Goal: Task Accomplishment & Management: Use online tool/utility

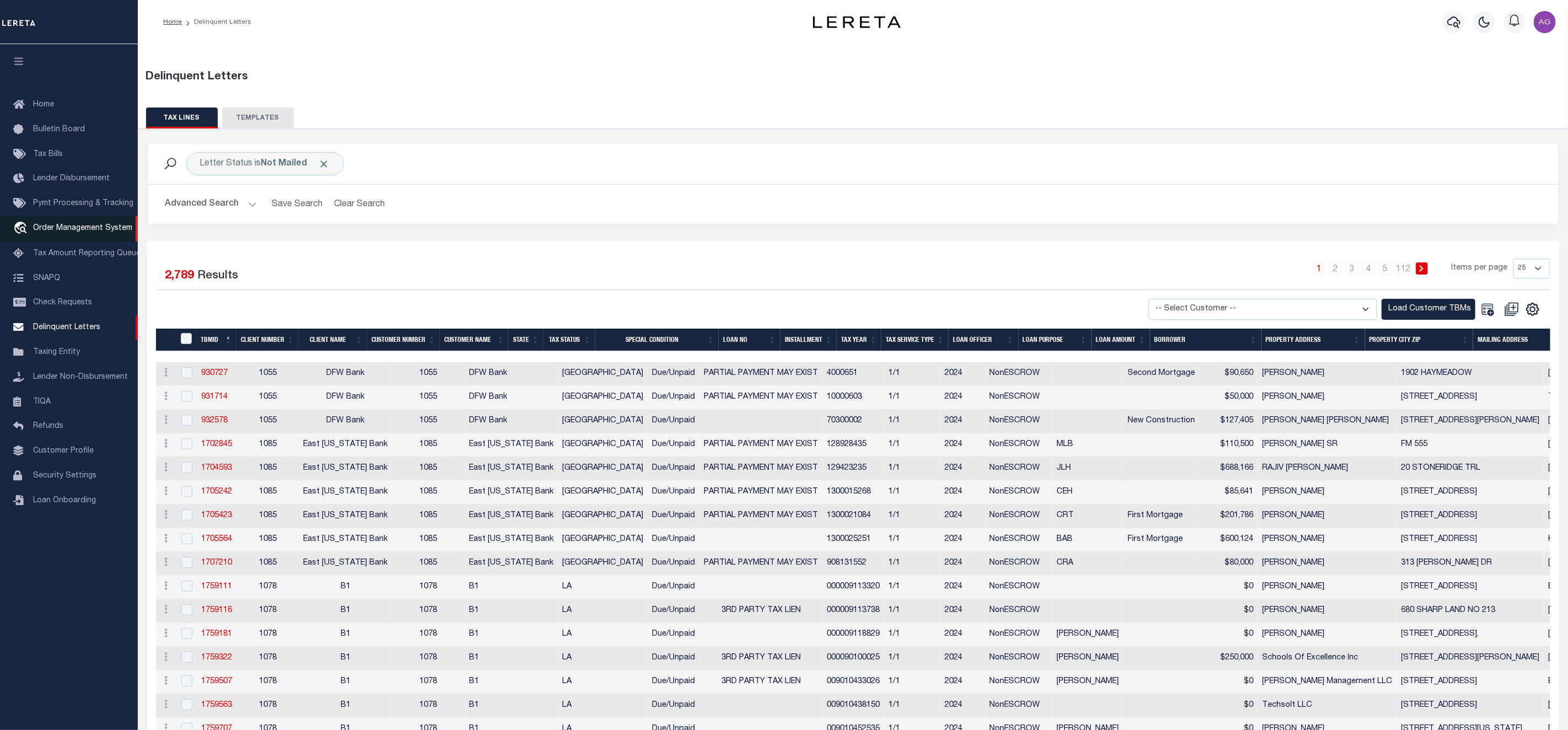
click at [72, 229] on span "Order Management System" at bounding box center [82, 229] width 99 height 8
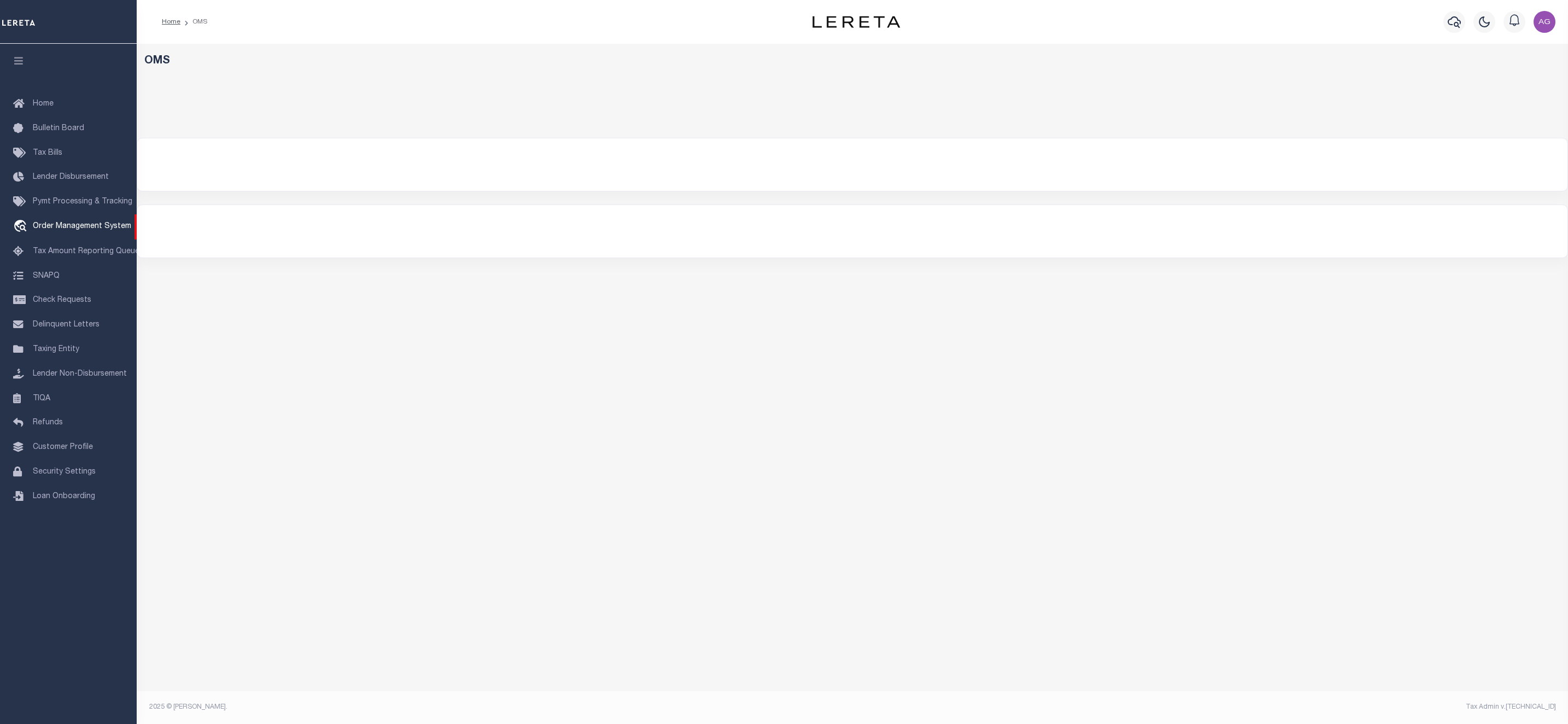
select select
select select "200"
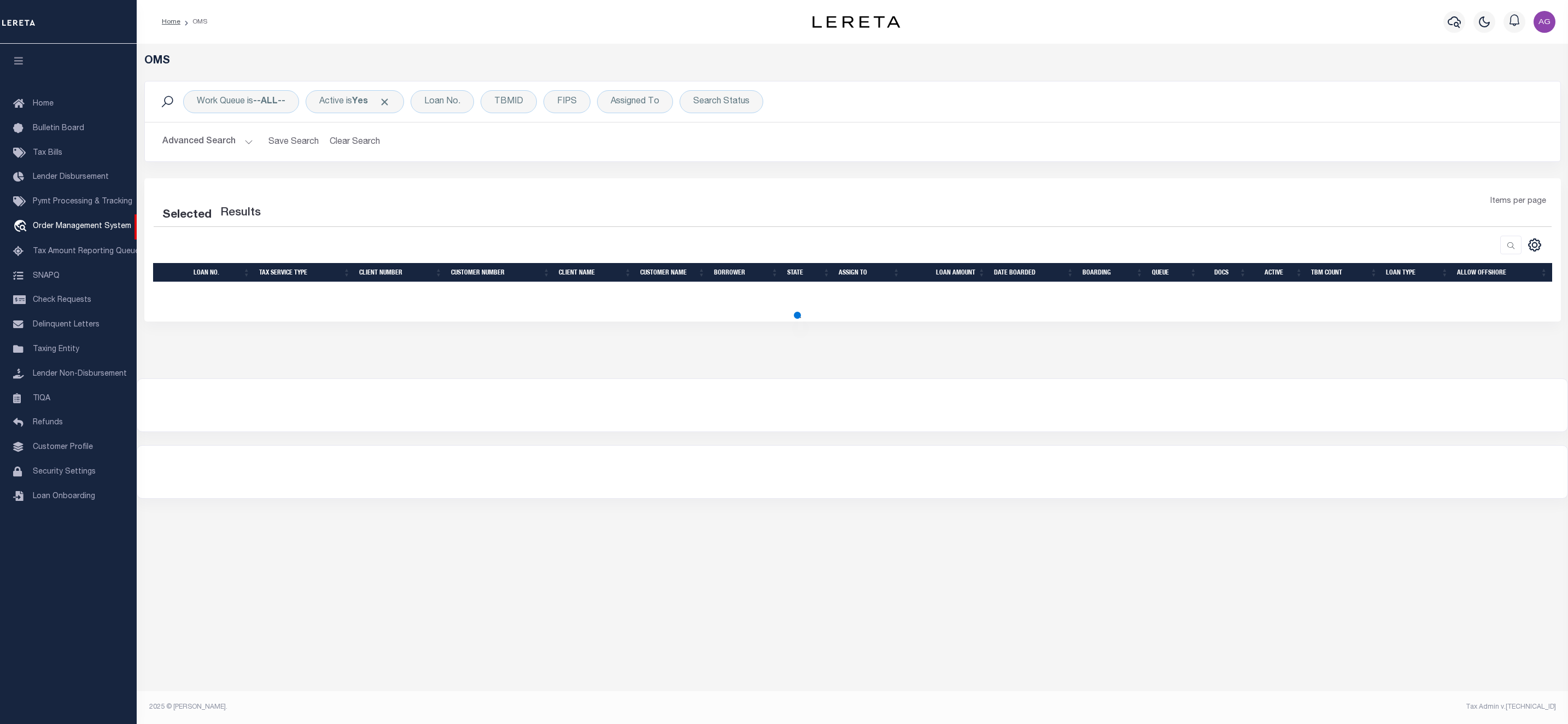
select select "200"
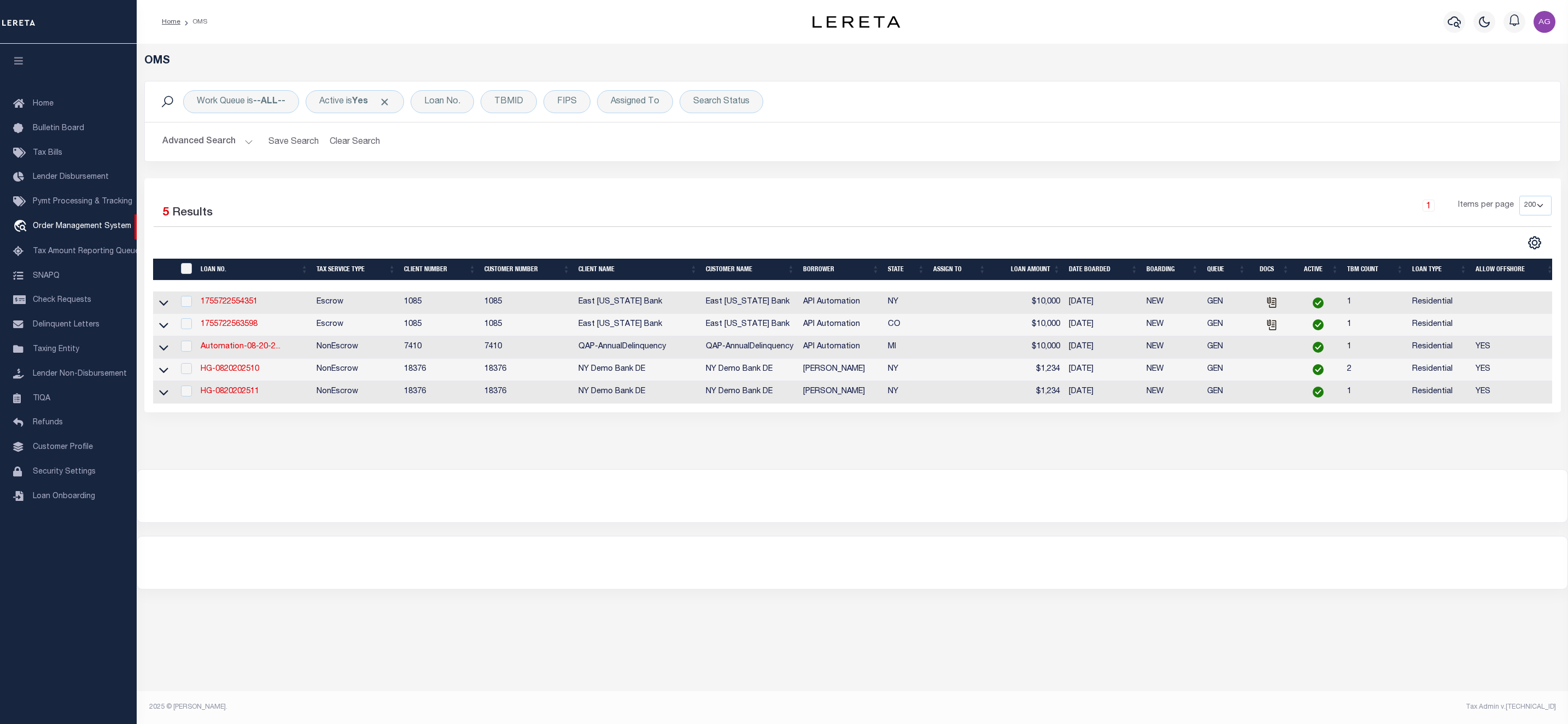
click at [221, 146] on button "Advanced Search" at bounding box center [208, 141] width 91 height 22
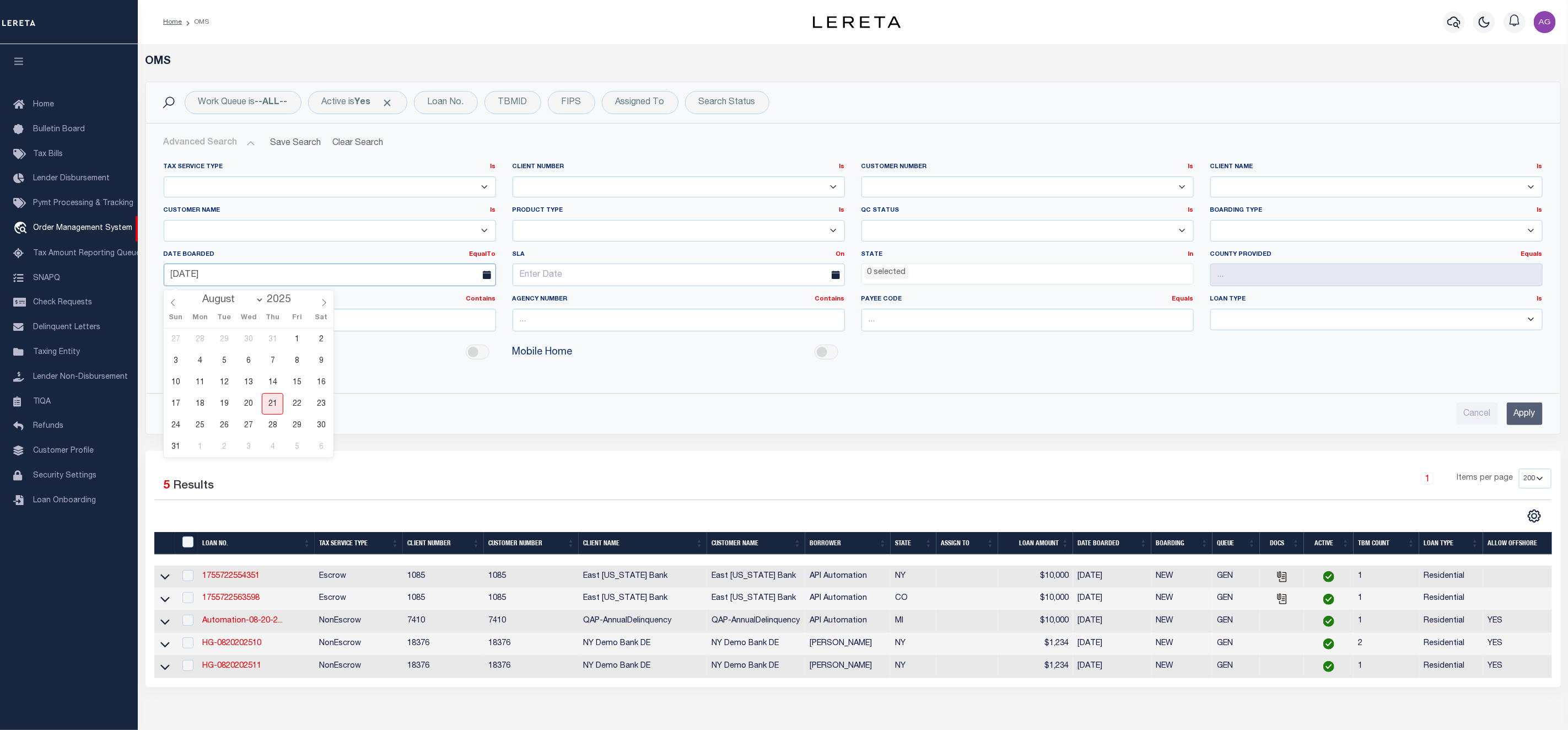
click at [254, 276] on input "08-20-2025" at bounding box center [329, 275] width 333 height 23
click at [267, 397] on span "21" at bounding box center [272, 404] width 22 height 22
click at [1533, 416] on input "Apply" at bounding box center [1525, 414] width 35 height 23
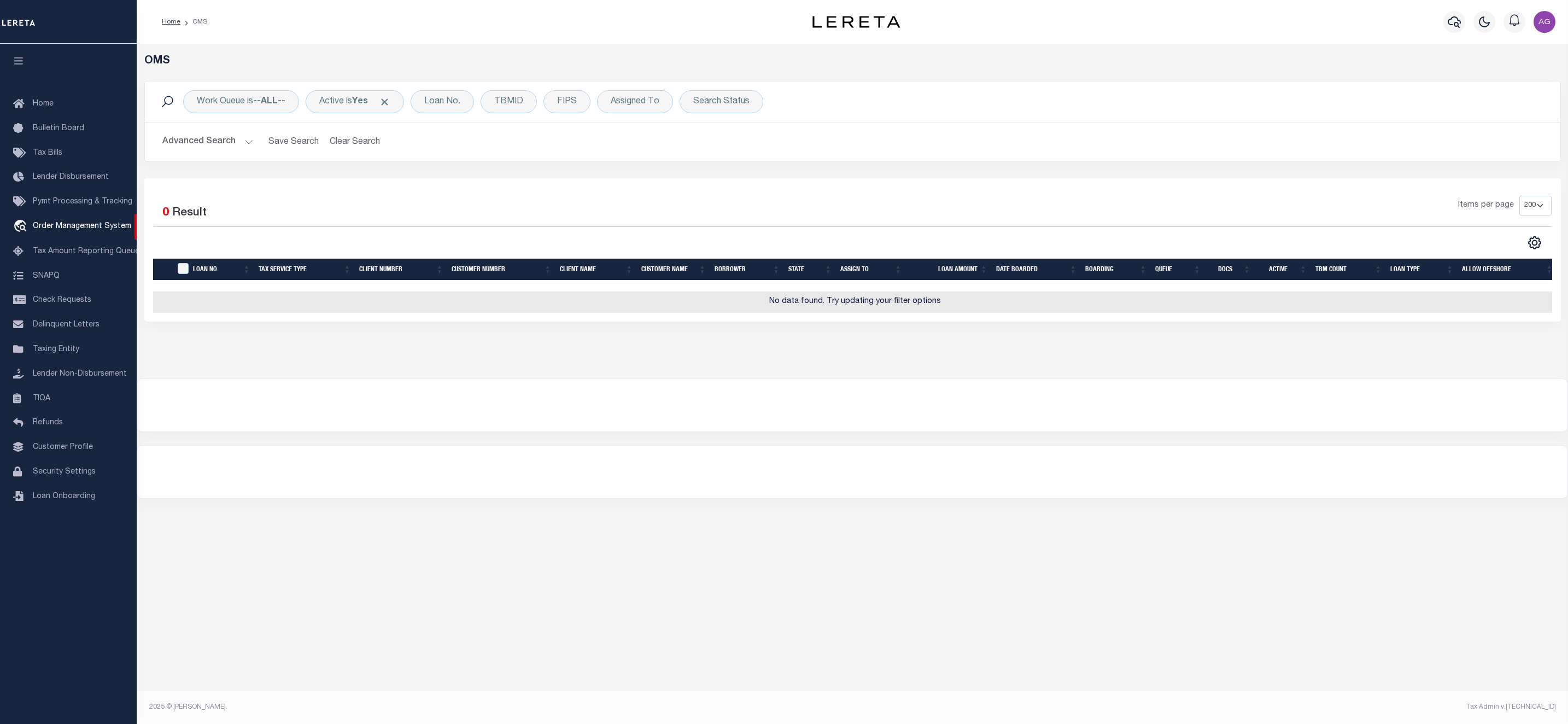
click at [212, 140] on button "Advanced Search" at bounding box center [208, 141] width 91 height 22
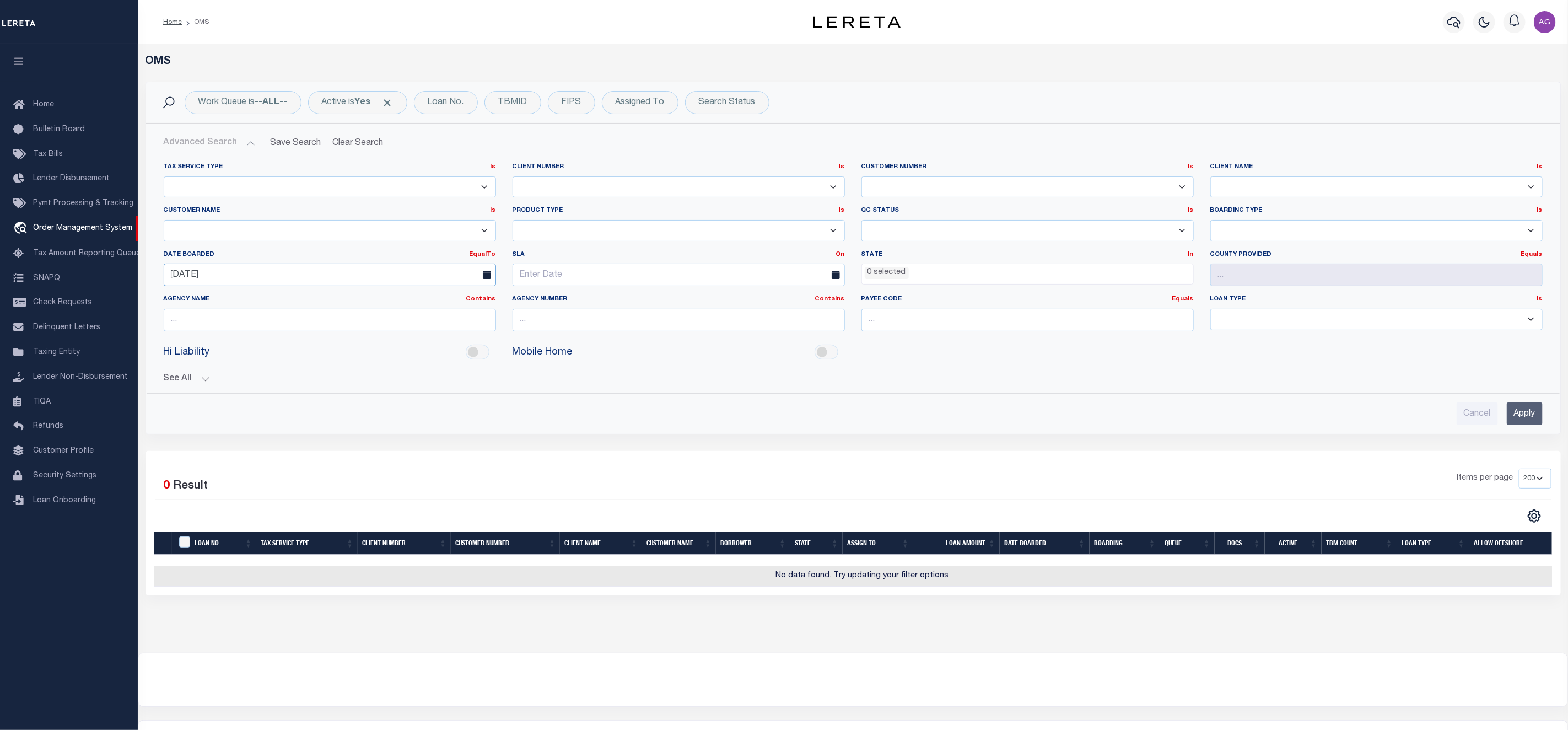
click at [232, 270] on input "08-21-2025" at bounding box center [329, 275] width 333 height 23
click at [250, 404] on span "20" at bounding box center [248, 404] width 22 height 22
type input "08-20-2025"
click at [1518, 415] on input "Apply" at bounding box center [1525, 414] width 35 height 23
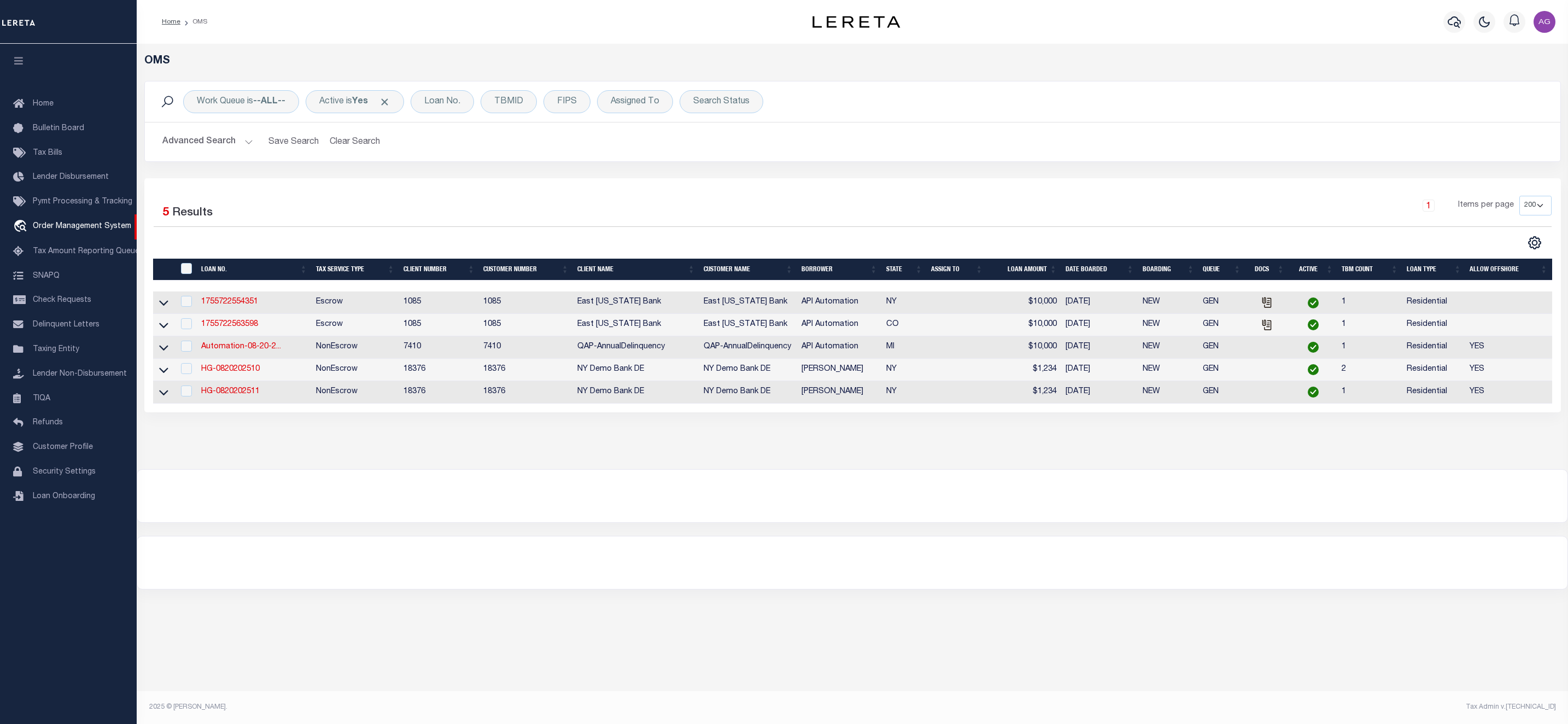
click at [556, 487] on div at bounding box center [852, 496] width 1431 height 53
click at [1183, 535] on div "OMS Work Queue is --ALL-- Active is Yes Loan No. TBMID FIPS Assigned To Search …" at bounding box center [852, 316] width 1431 height 546
click at [163, 347] on icon at bounding box center [164, 348] width 10 height 11
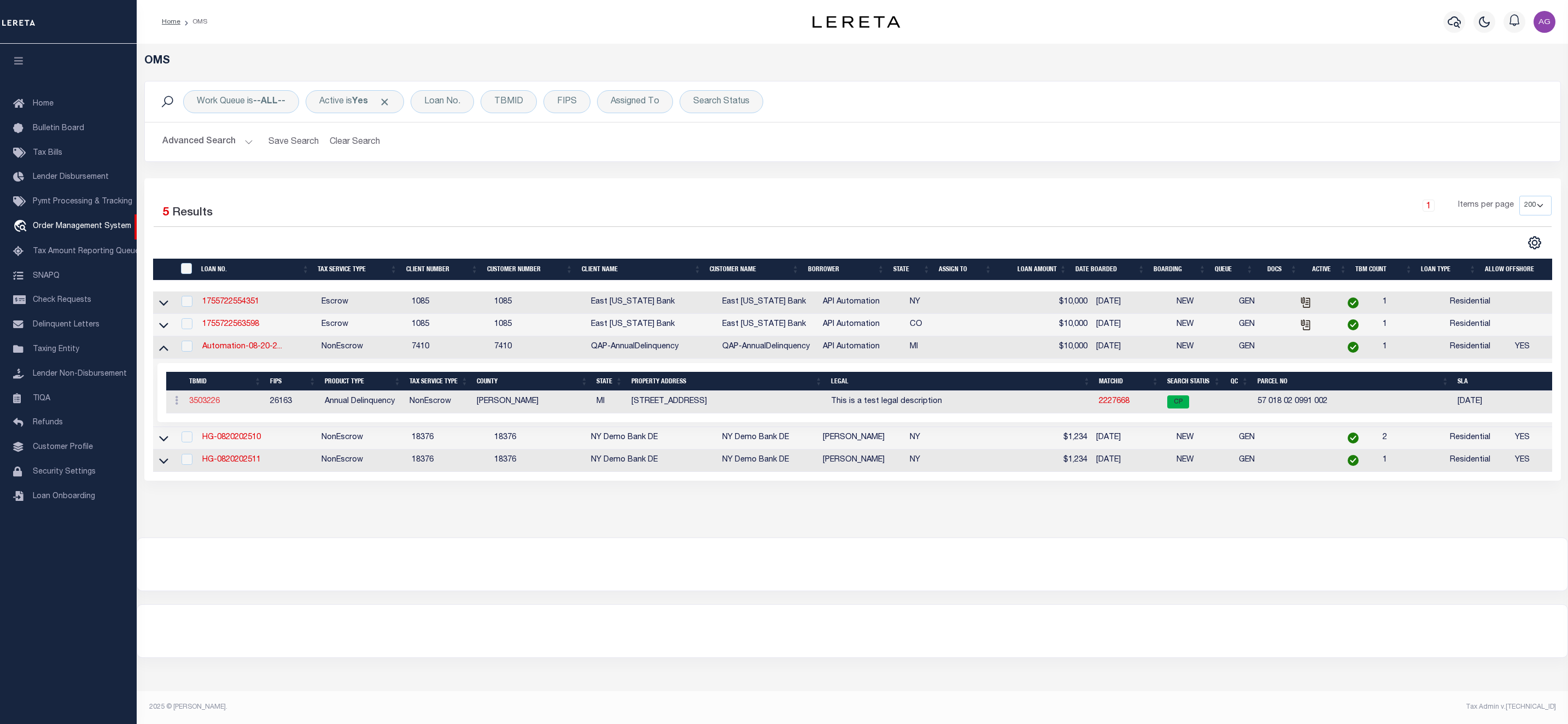
click at [210, 403] on link "3503226" at bounding box center [204, 402] width 30 height 8
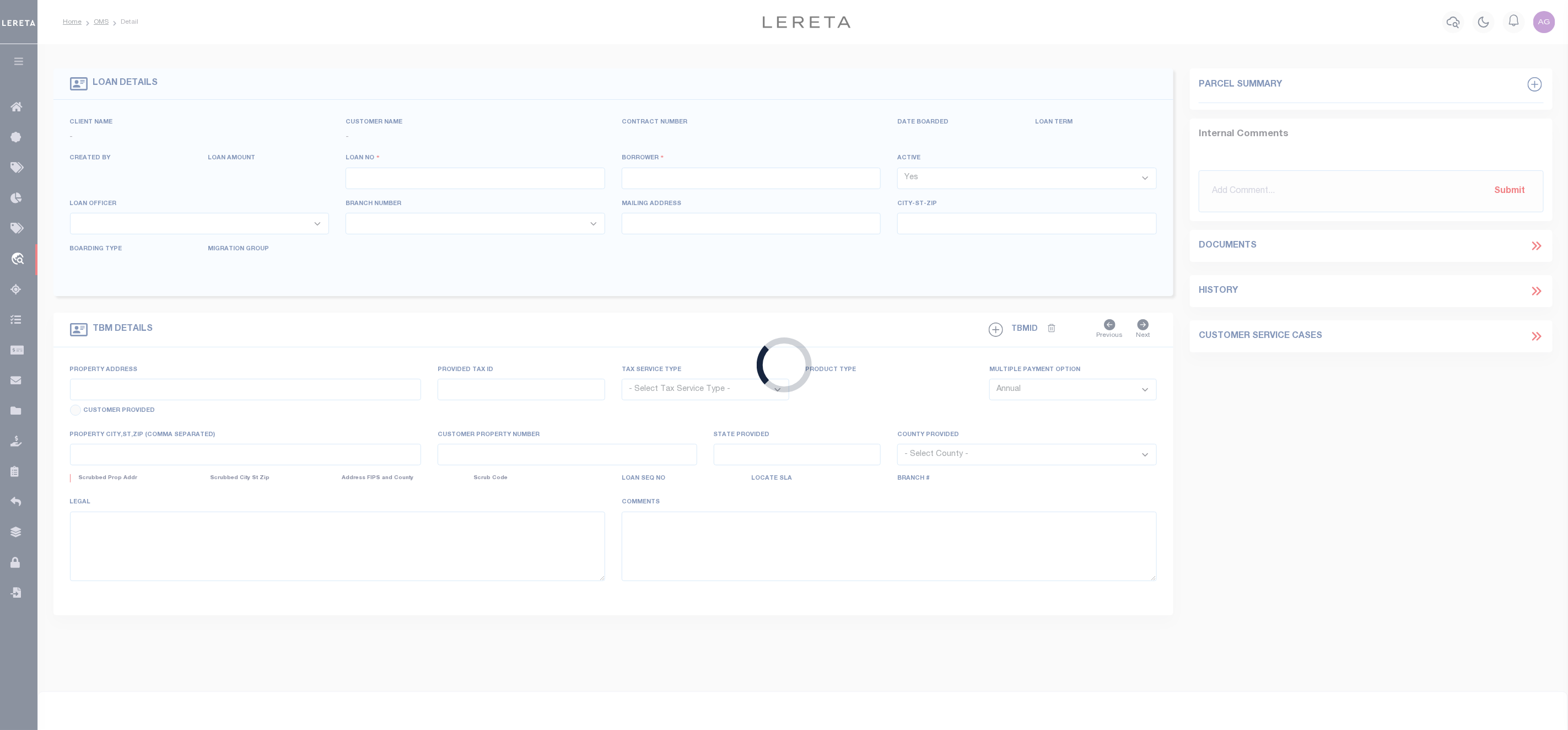
type input "Automation-08-20-25T20:42:48"
type input "API Automation"
select select
type input "3894 20TH ST"
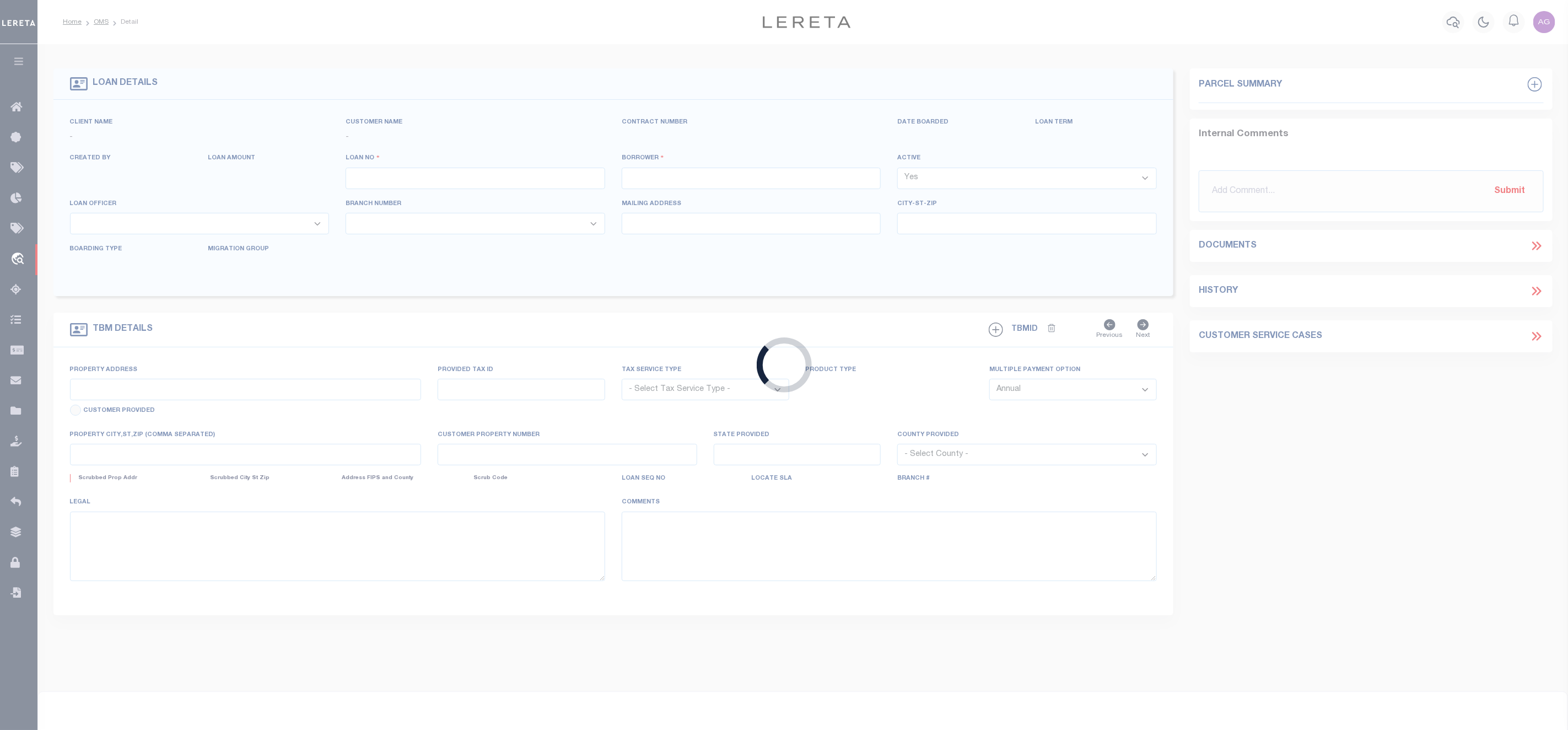
type input "WYANDOTTE MI 48192-6310"
type input "08/19/2025"
select select "10"
select select "NonEscrow"
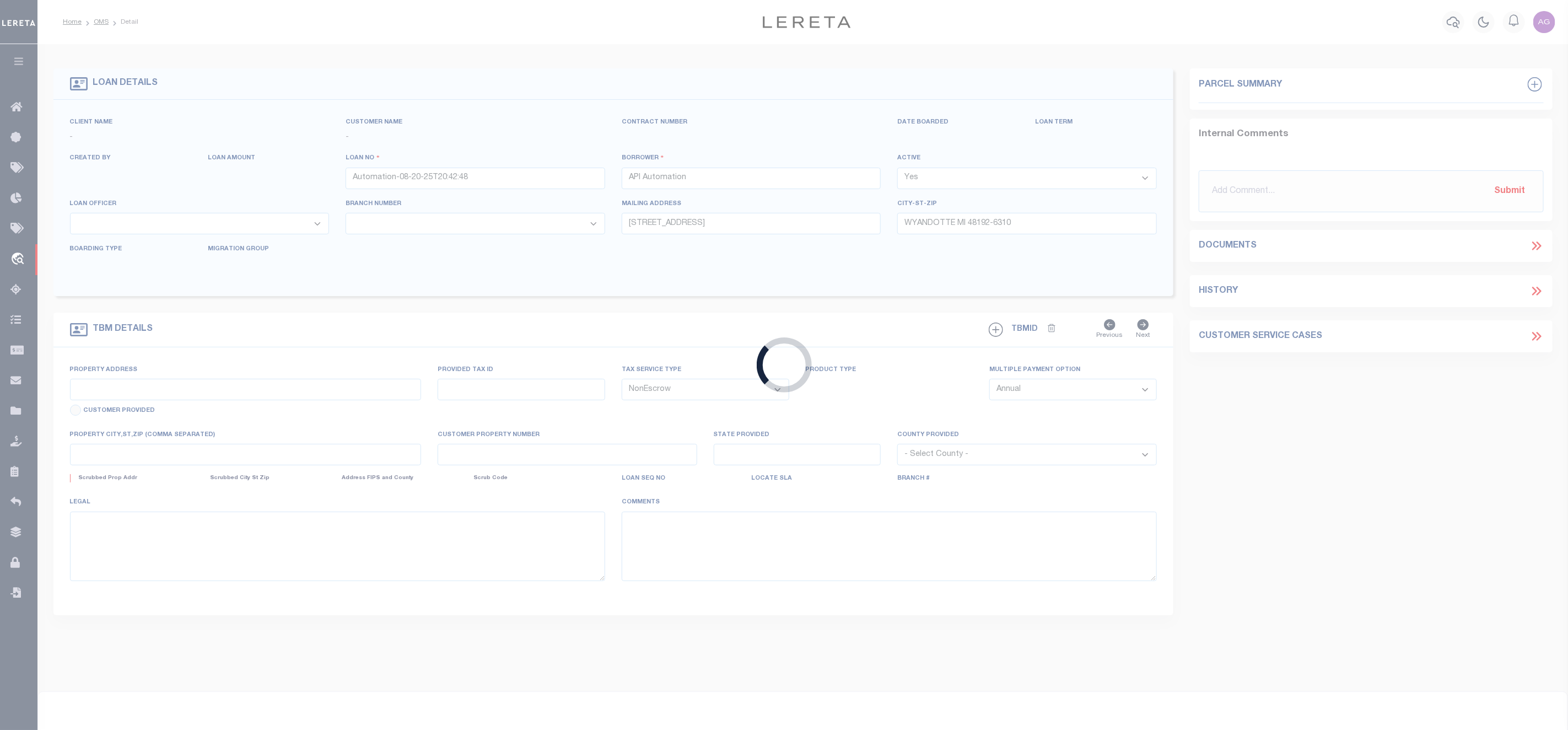
type input "3894 20TH"
type input "100"
type input "WYANDOTTE MI 48192"
type input "MI"
select select
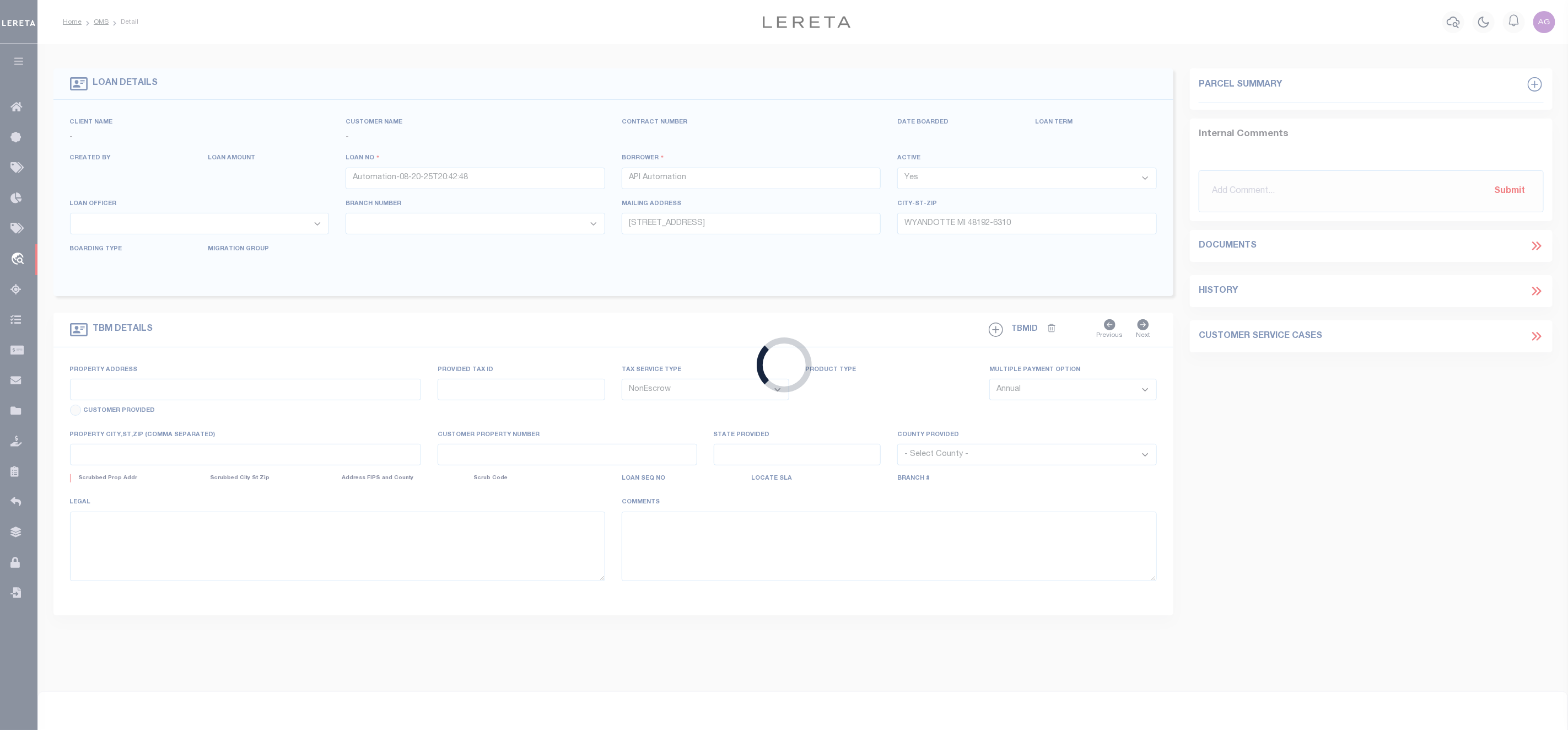
type textarea "This is a test legal description"
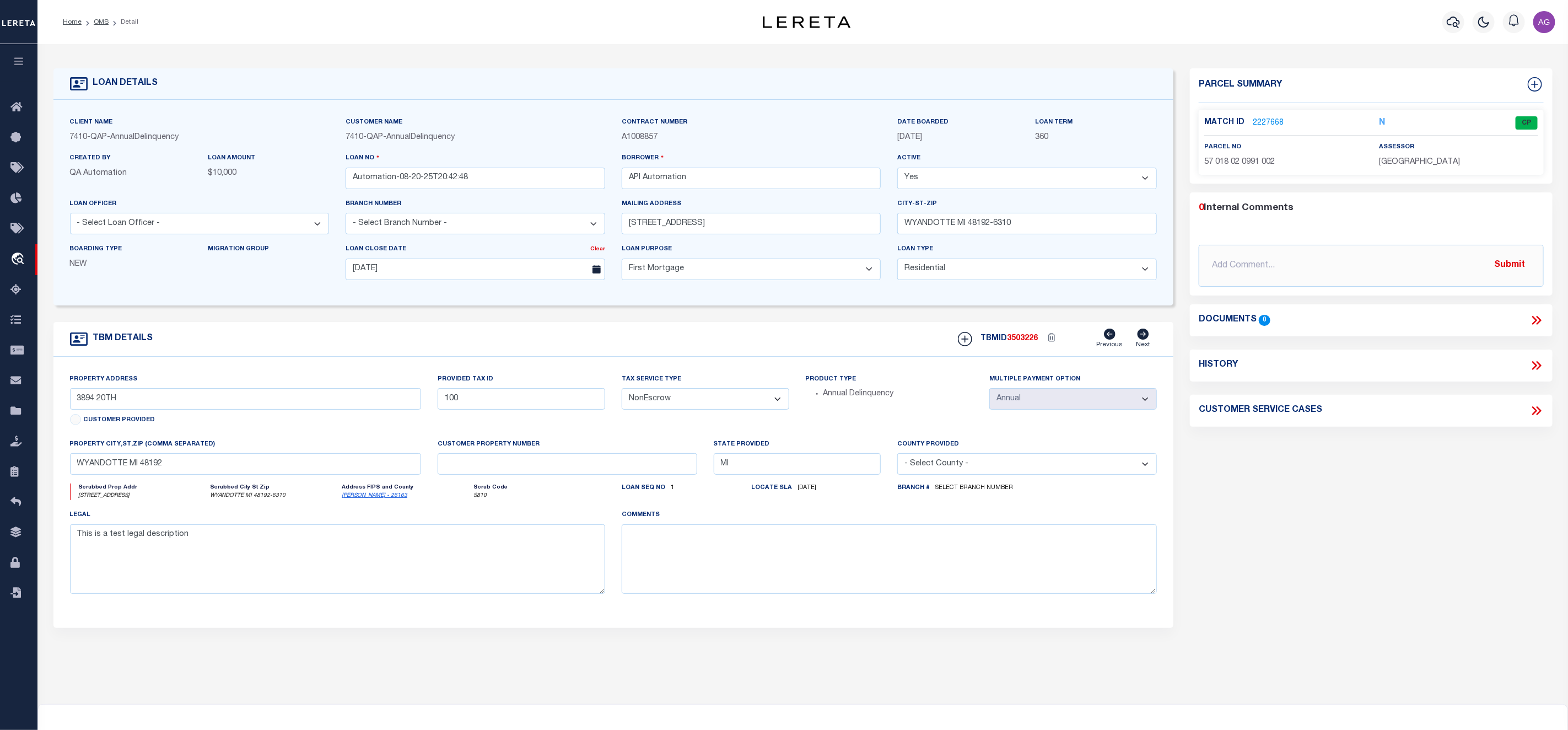
click at [1271, 120] on link "2227668" at bounding box center [1268, 123] width 31 height 11
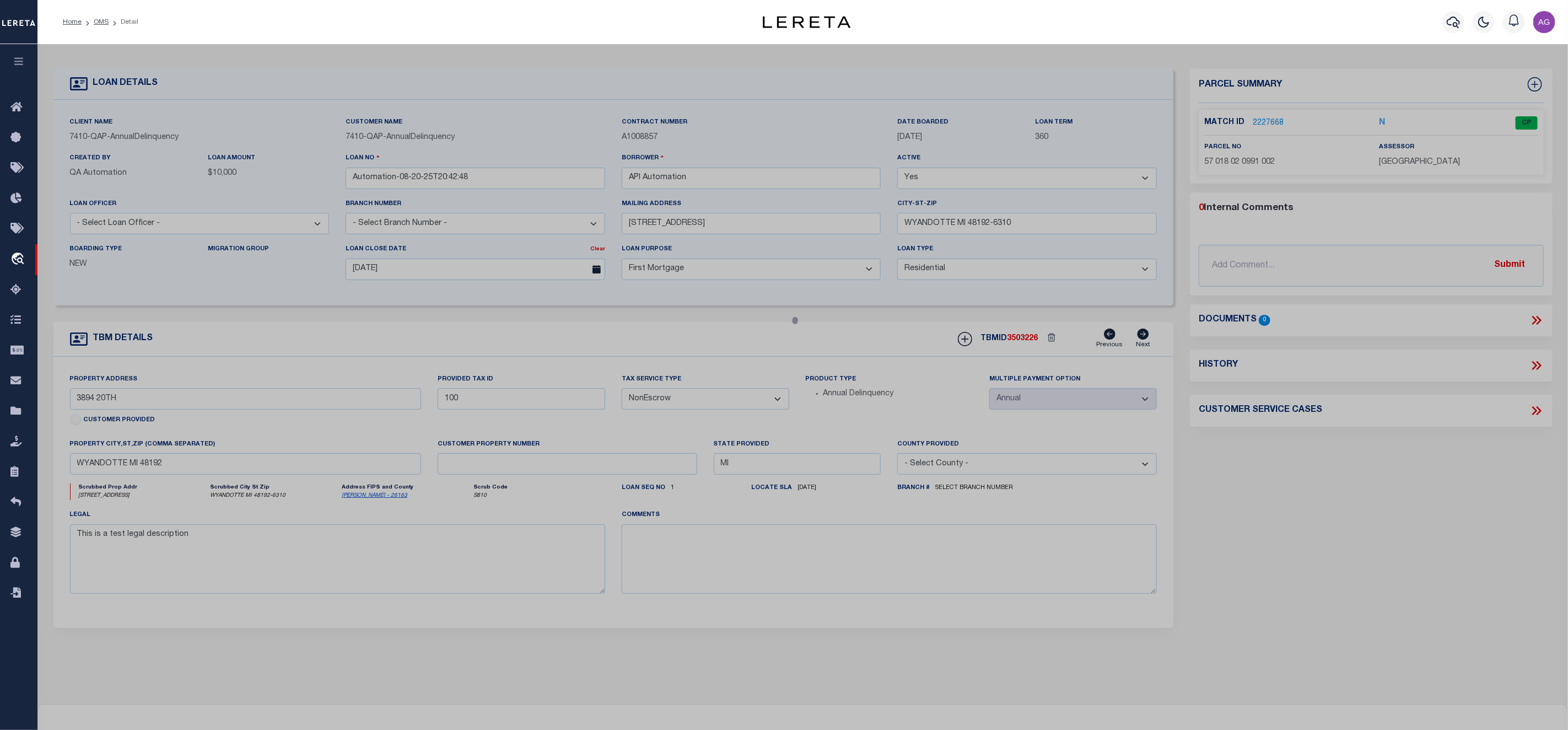
checkbox input "false"
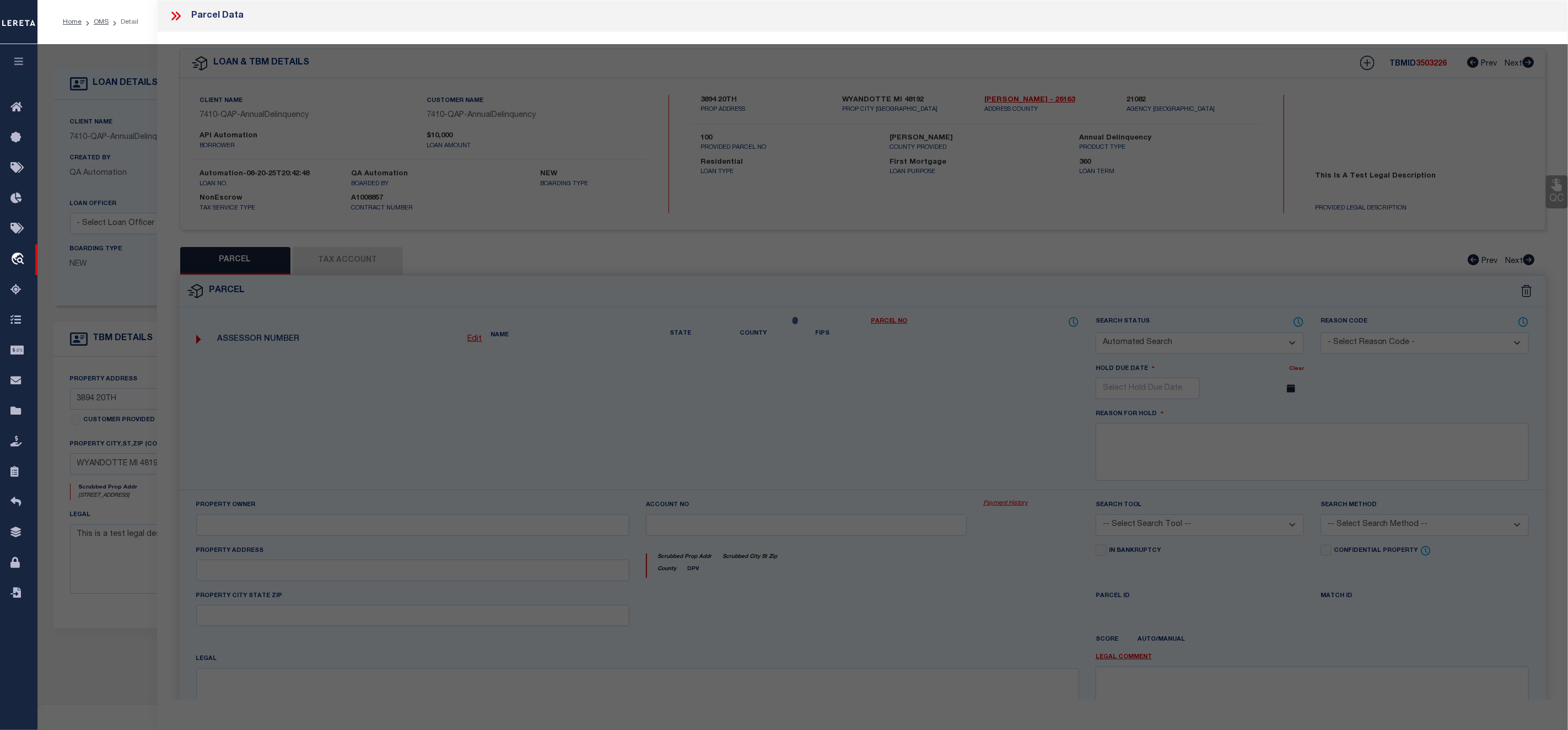
select select "CP"
type input "CARJE PARTNERS 2 LLC"
select select "ATL"
select select "ADD"
type input "3894 20TH ST"
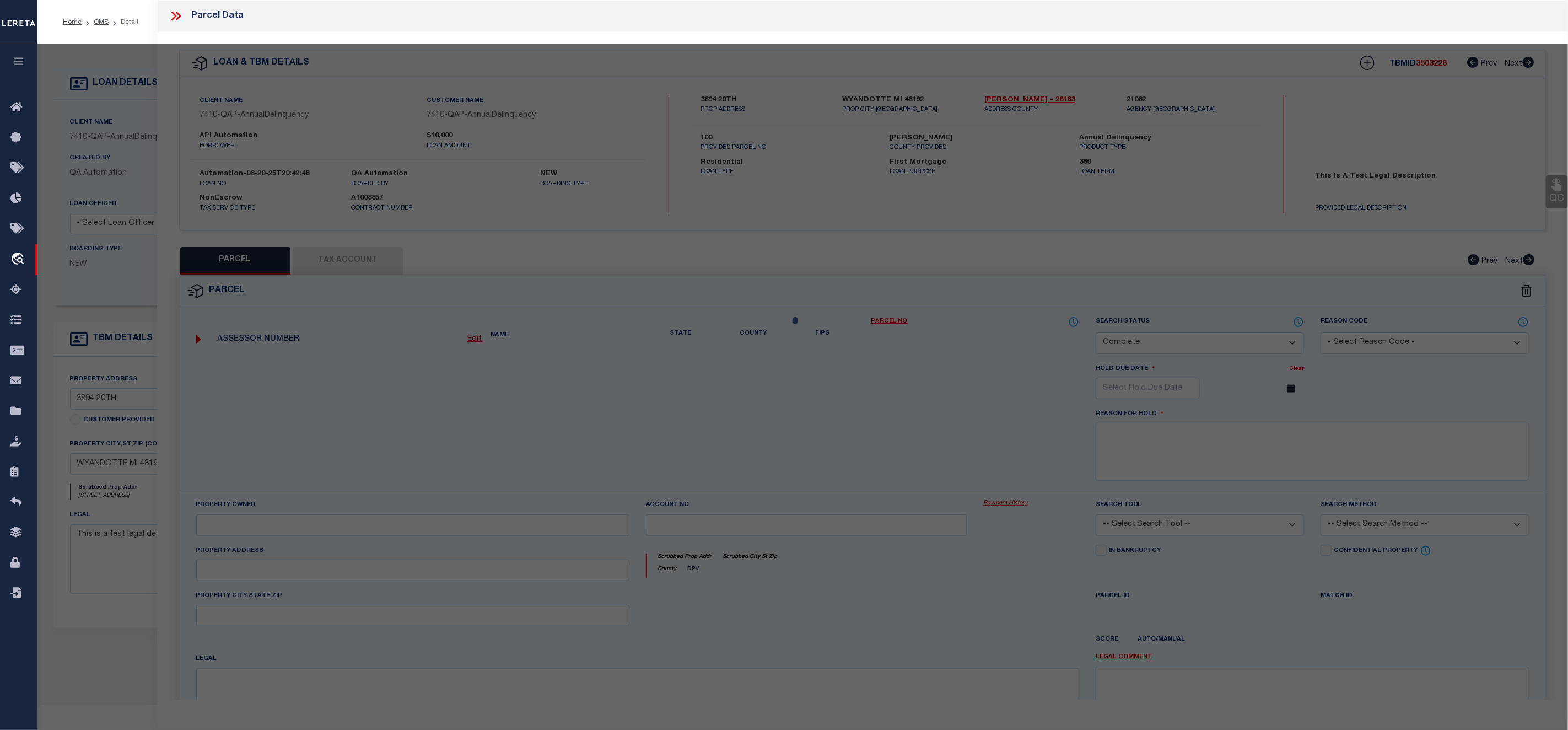
checkbox input "false"
type input "WYANDOTTE, MI 48192"
type textarea "14839 14840 S 15 FT LOT 991 ALSO N 25 FT LOT 992 ALSO E 8 FT ADJ VAC ALLEY TAYL…"
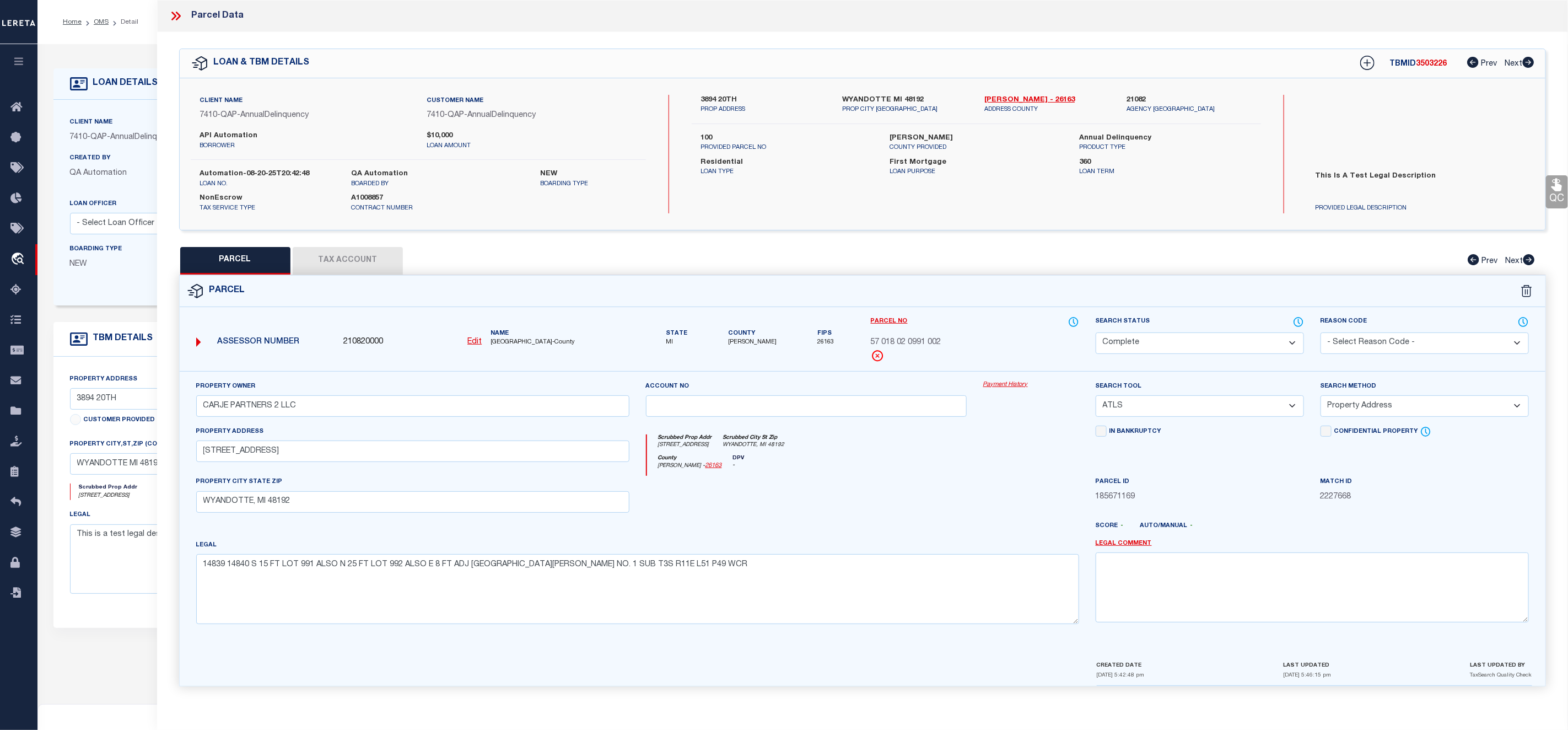
click at [1009, 385] on link "Payment History" at bounding box center [1031, 385] width 96 height 10
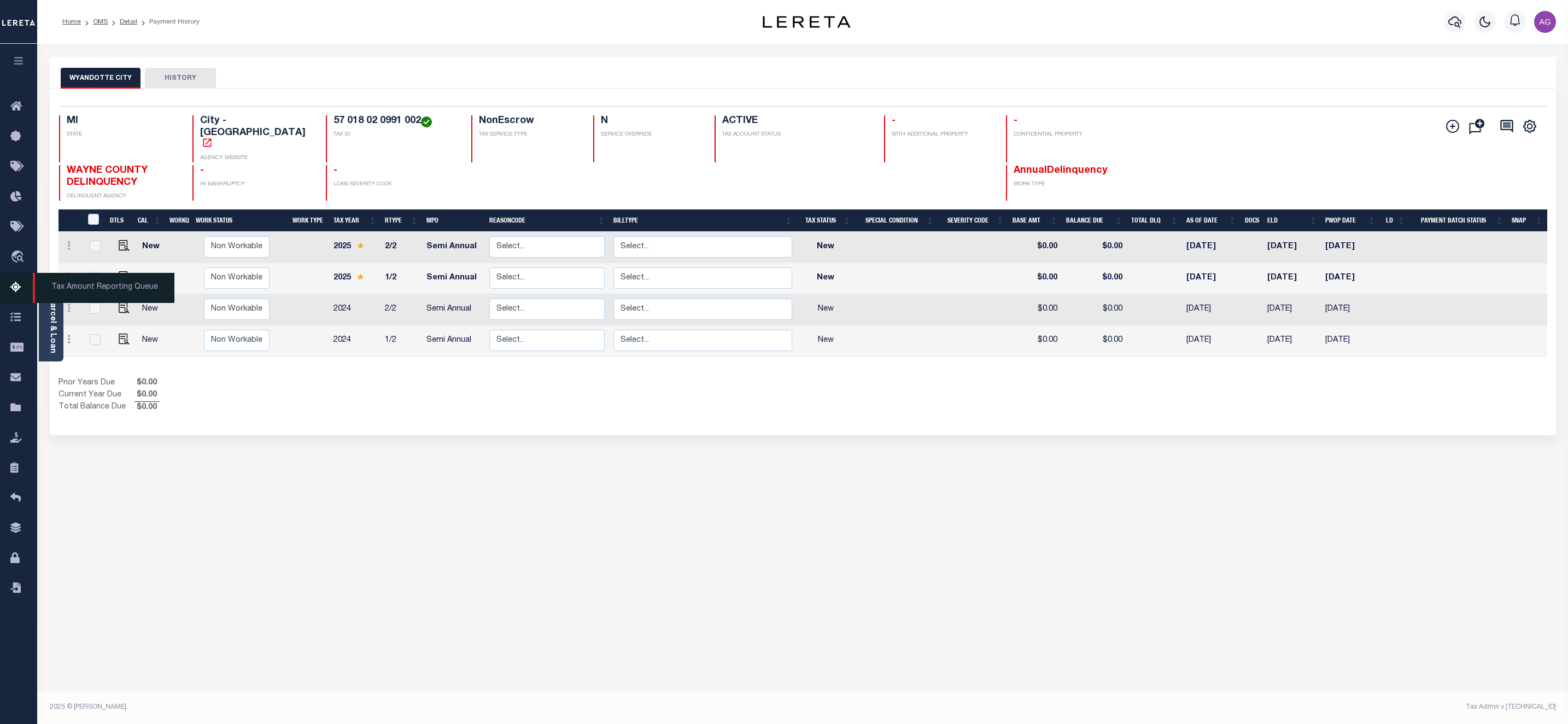
click at [56, 285] on span "Tax Amount Reporting Queue" at bounding box center [103, 288] width 141 height 30
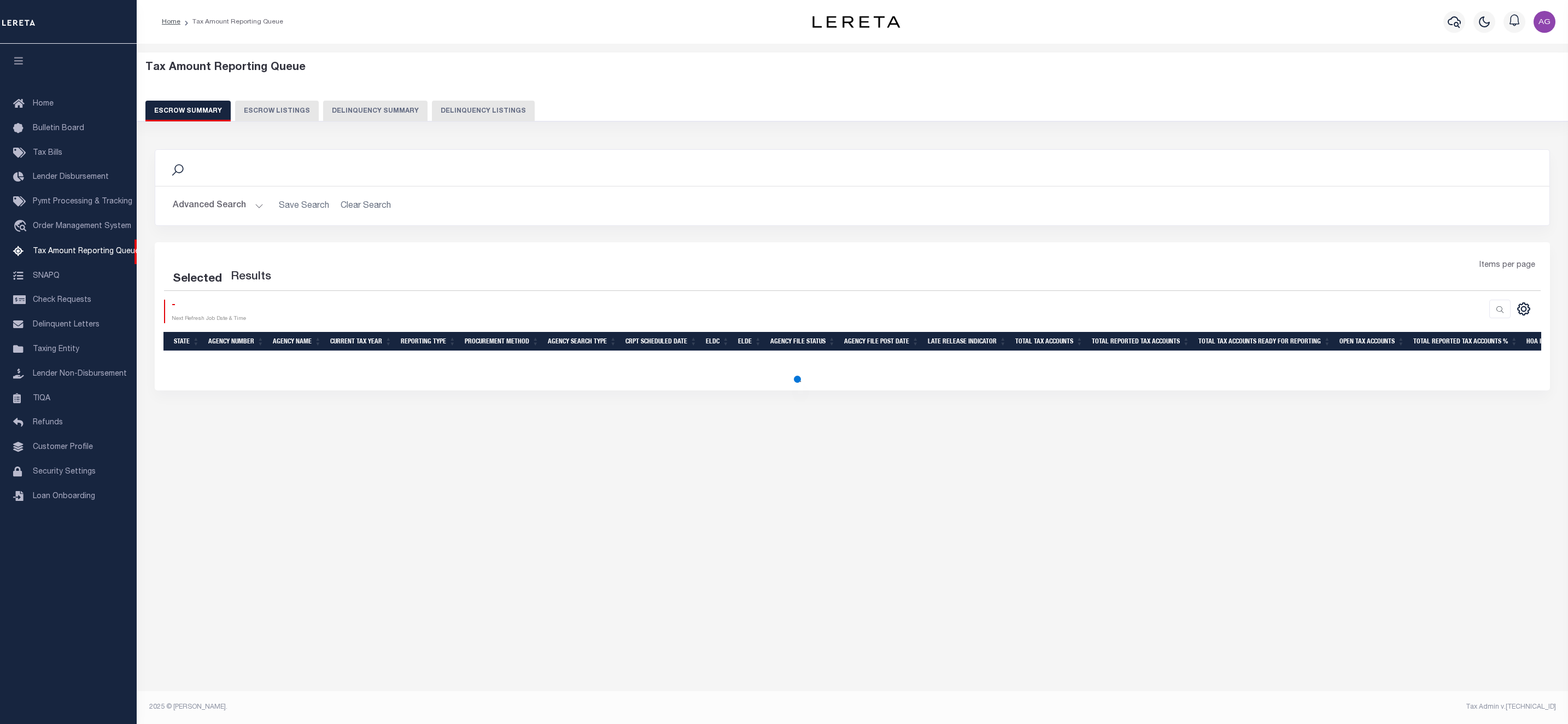
select select "100"
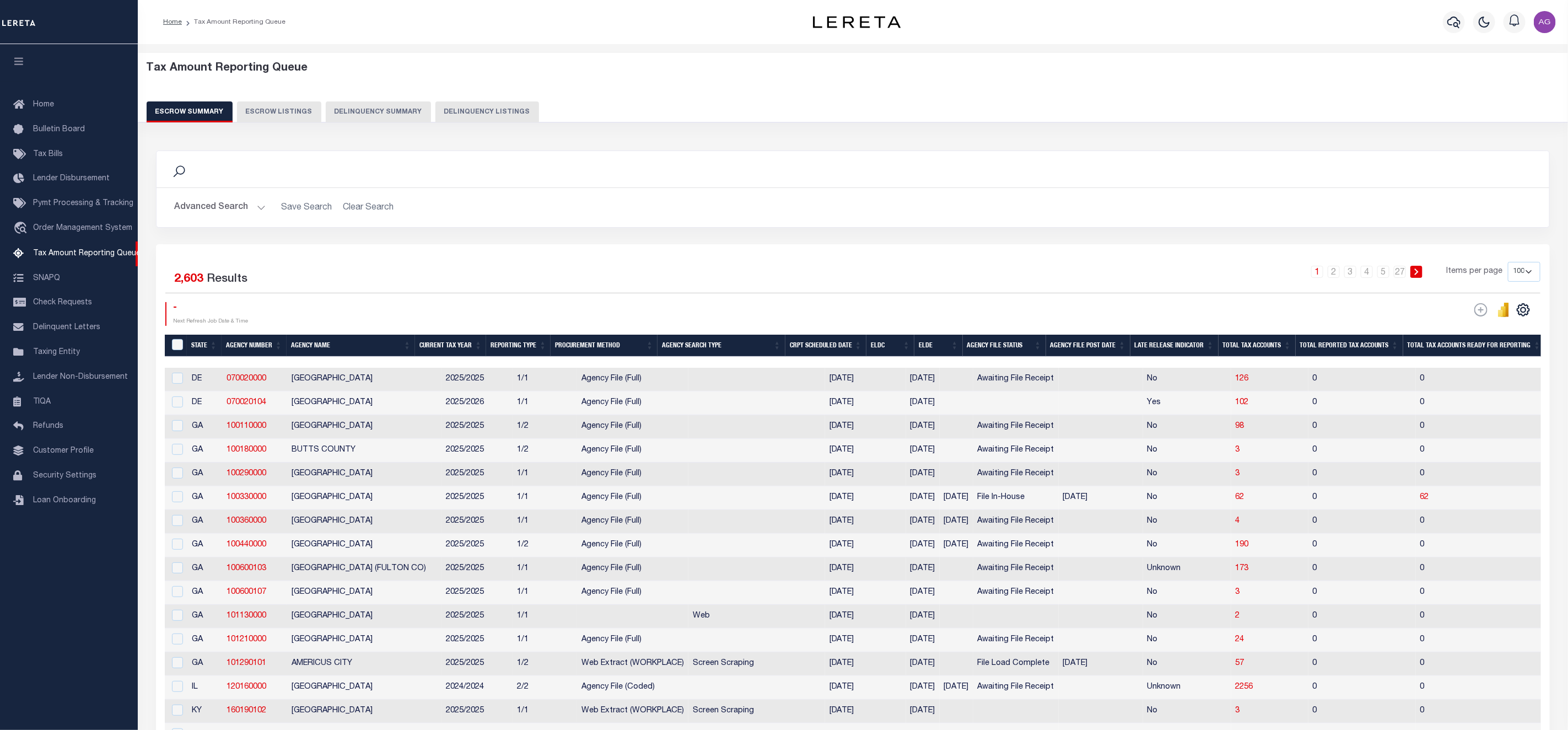
click at [376, 107] on button "Delinquency Summary" at bounding box center [379, 112] width 105 height 21
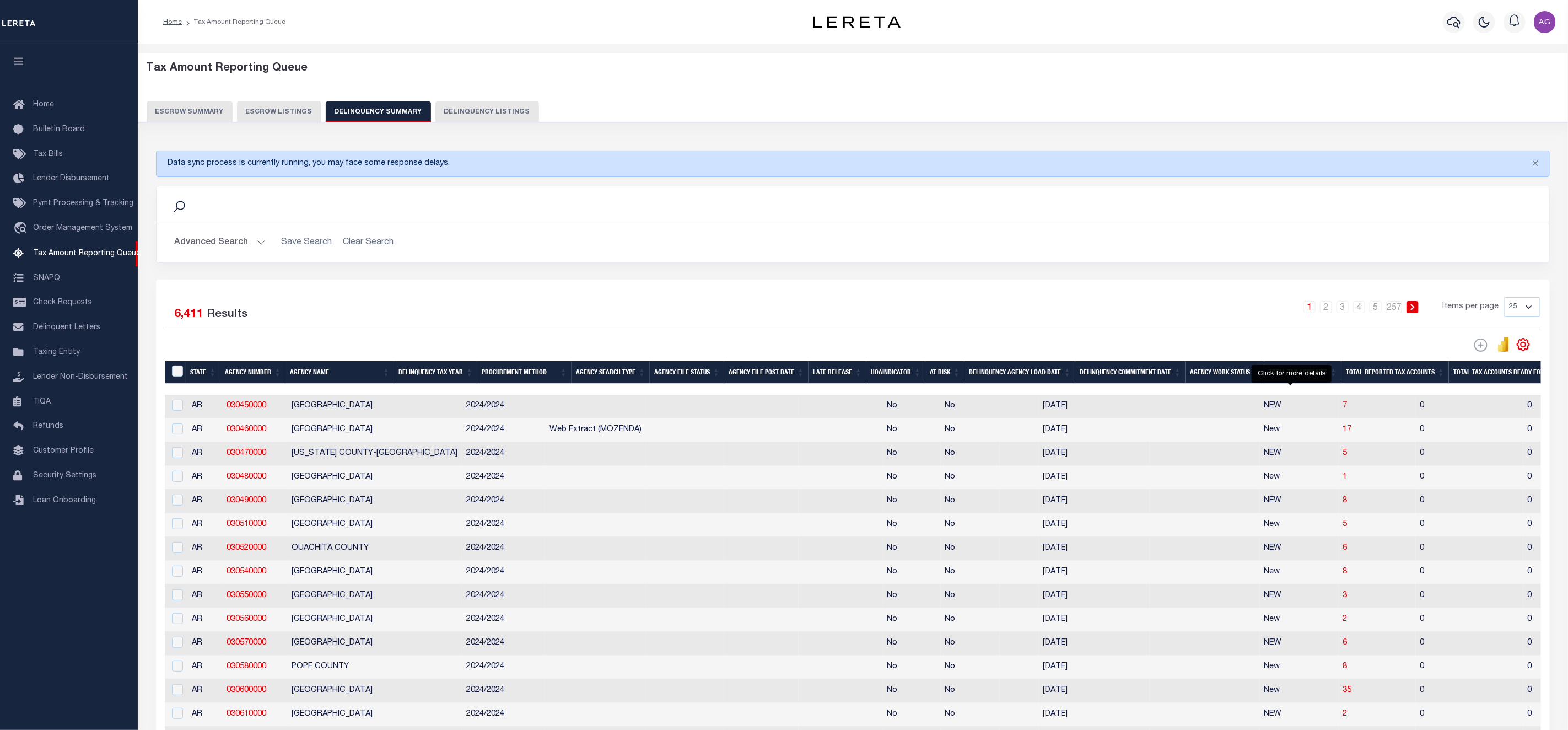
click at [1343, 409] on span "7" at bounding box center [1345, 406] width 4 height 8
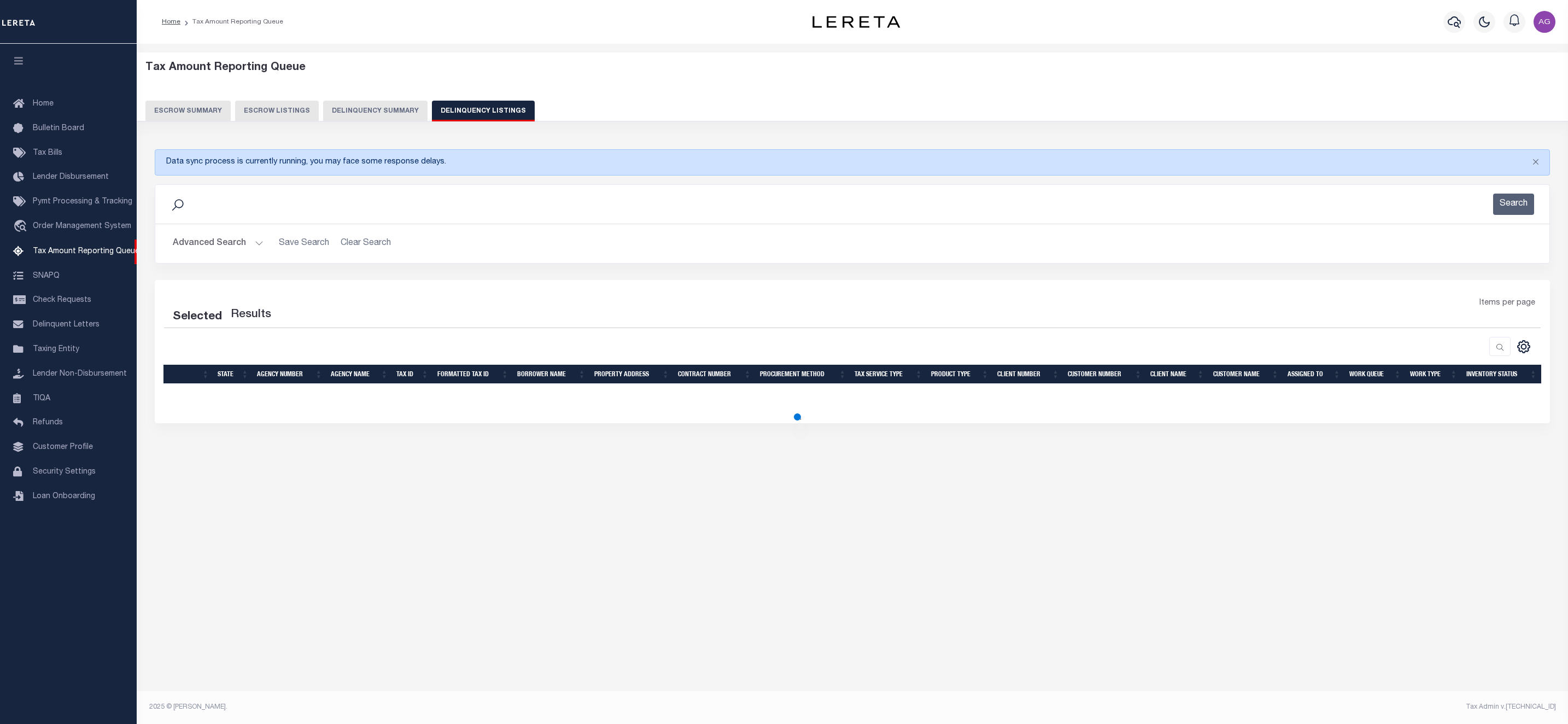
select select "100"
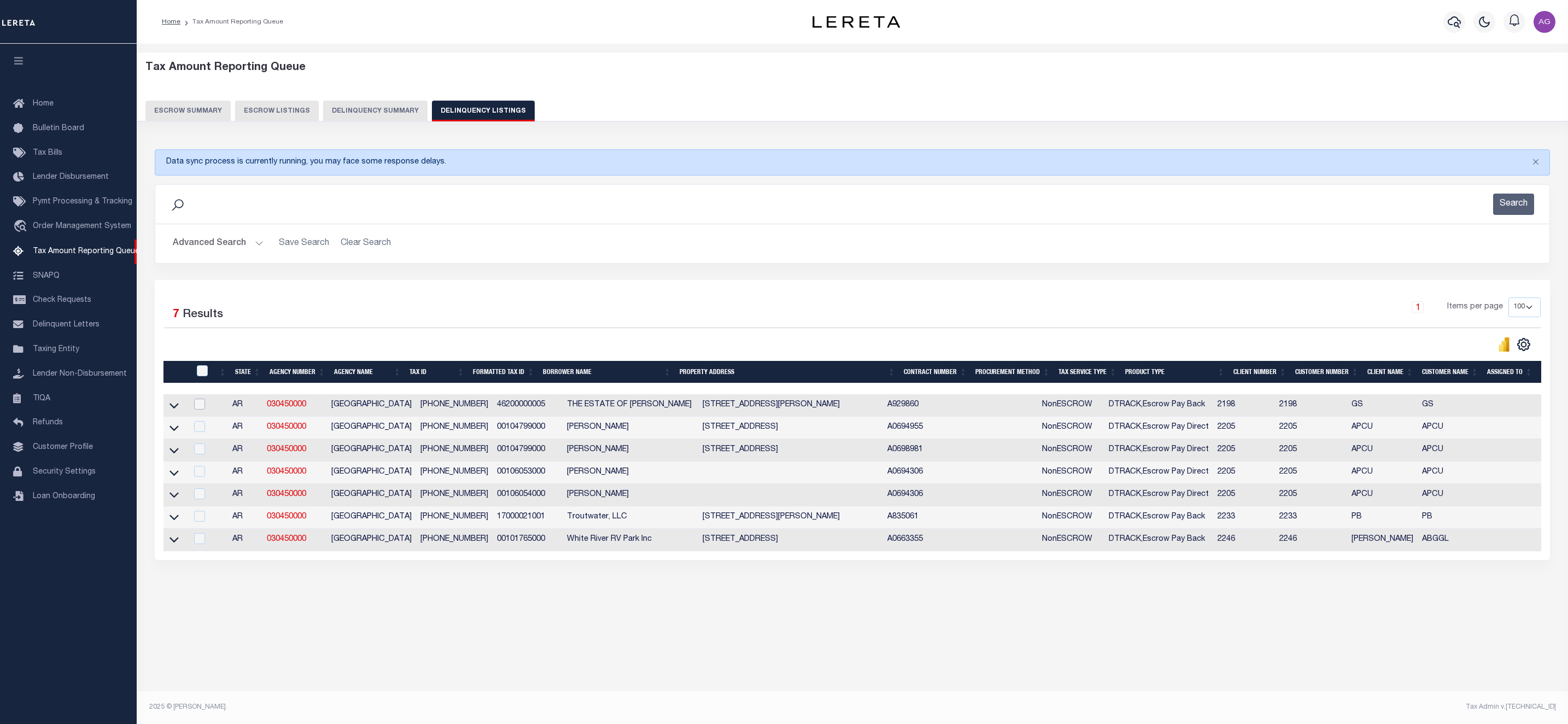
click at [196, 409] on input "checkbox" at bounding box center [200, 404] width 11 height 11
checkbox input "true"
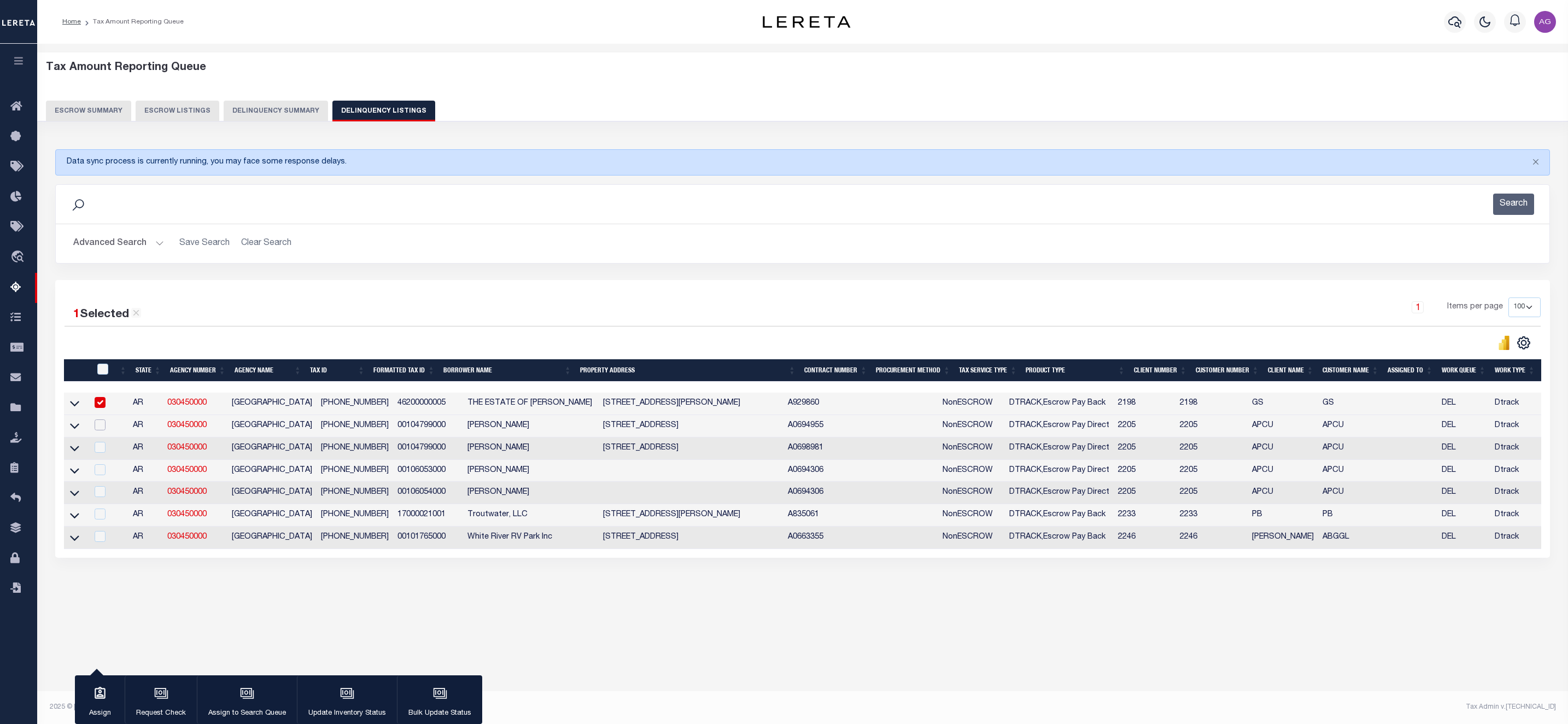
click at [100, 428] on input "checkbox" at bounding box center [100, 425] width 11 height 11
checkbox input "true"
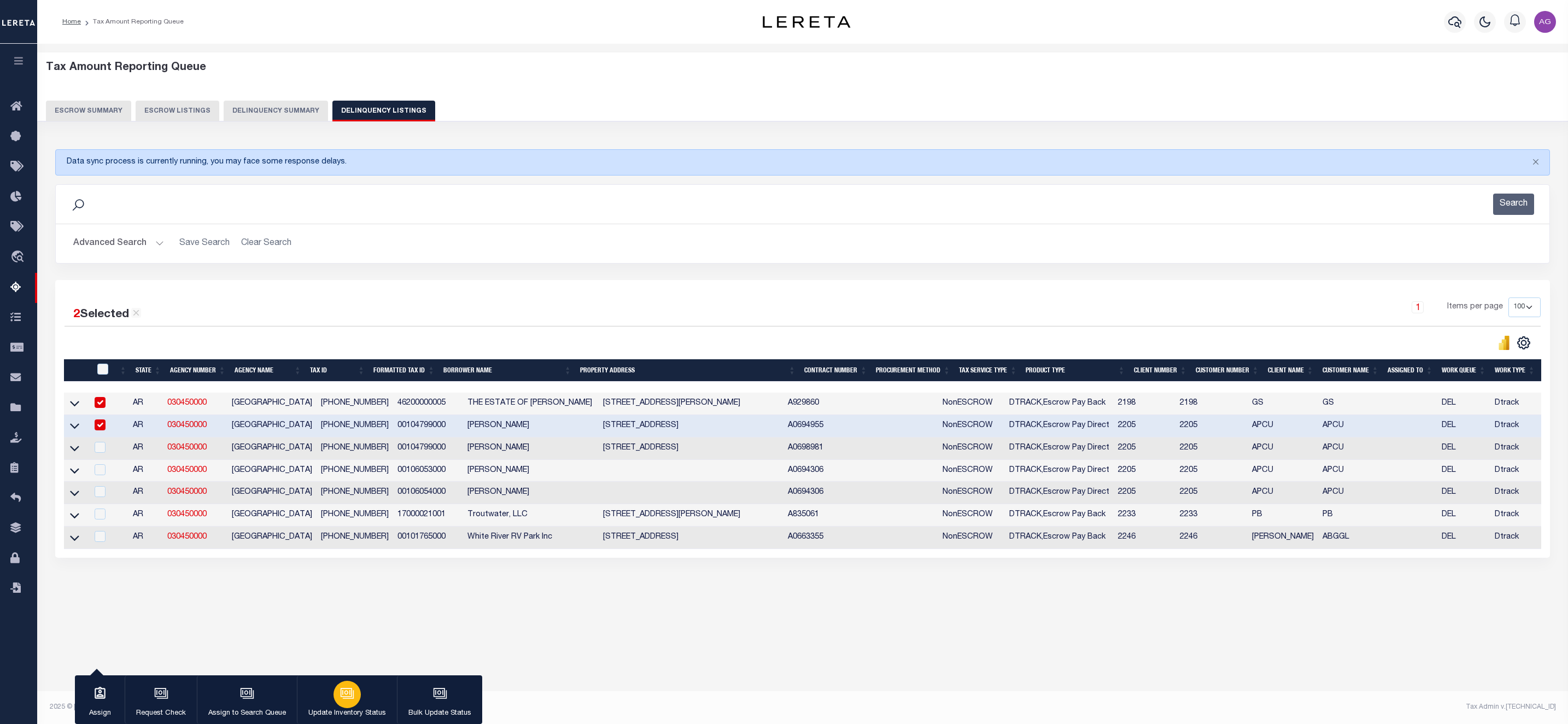
click at [355, 701] on div "button" at bounding box center [347, 694] width 27 height 27
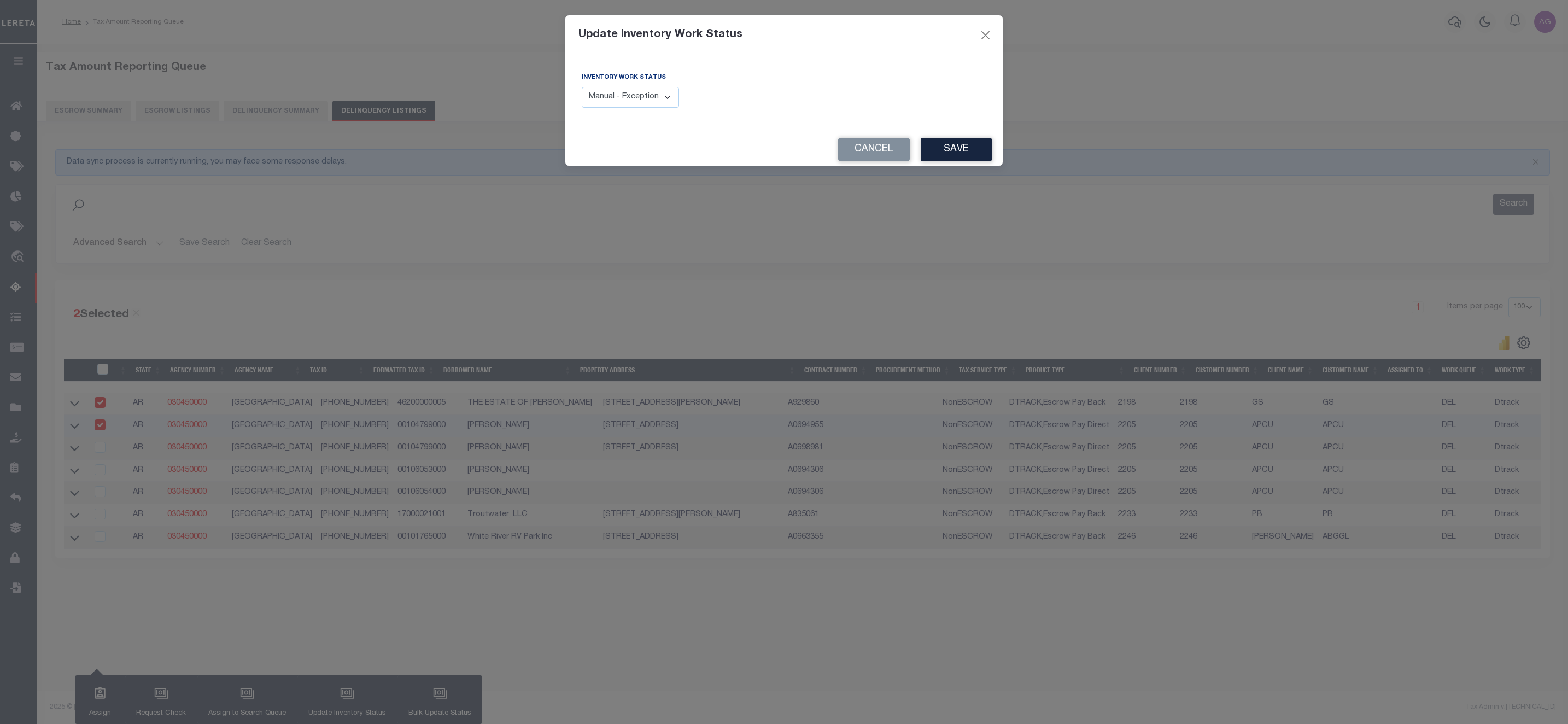
click at [645, 103] on select "Manual - Exception Pended - Awaiting Search Late Add Exception Completed" at bounding box center [630, 97] width 97 height 22
select select "4"
click at [582, 88] on select "Manual - Exception Pended - Awaiting Search Late Add Exception Completed" at bounding box center [630, 97] width 97 height 22
click at [966, 150] on button "Save" at bounding box center [956, 149] width 71 height 23
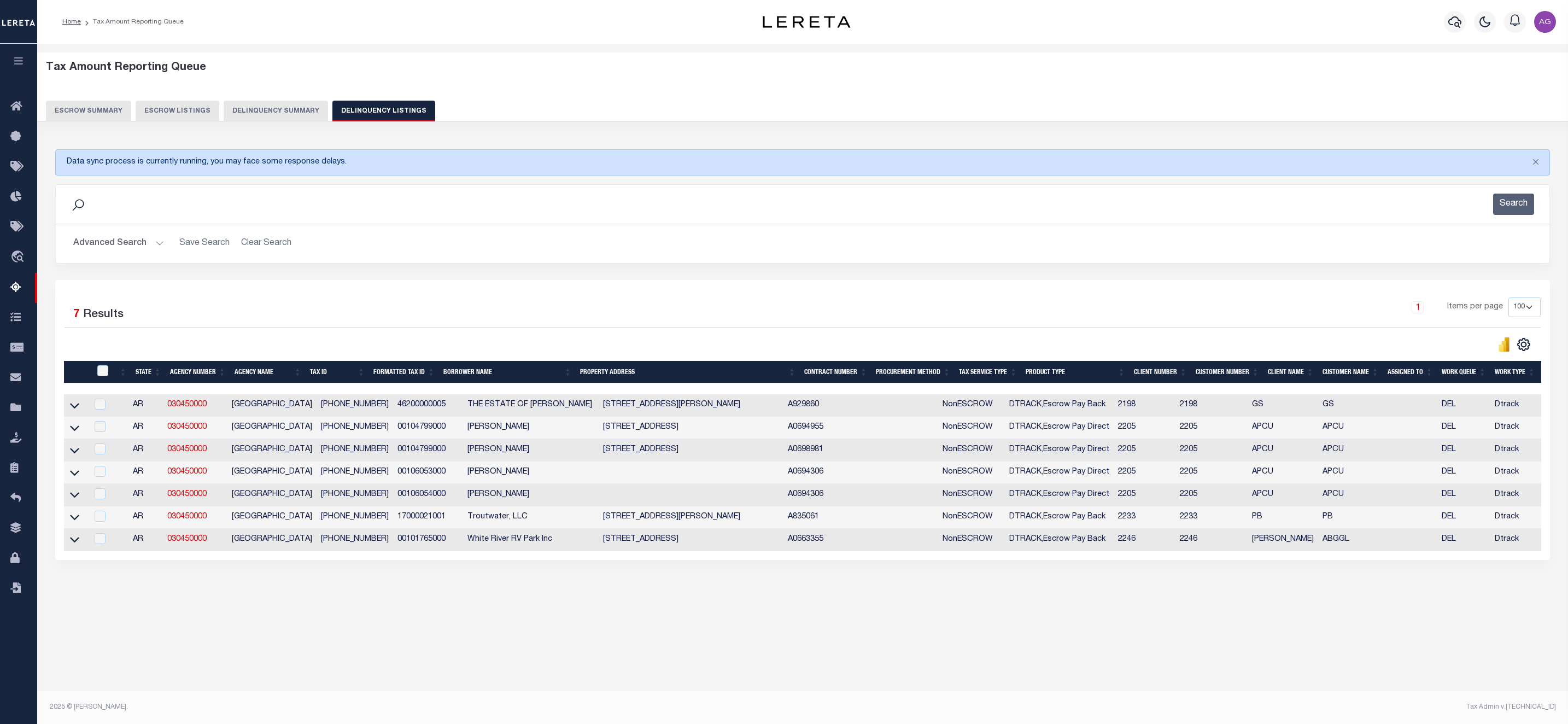
click at [455, 626] on div "Tax Amount Reporting Queue Escrow Summary Escrow Listings In" at bounding box center [803, 340] width 1524 height 571
click at [269, 105] on button "Delinquency Summary" at bounding box center [276, 111] width 105 height 21
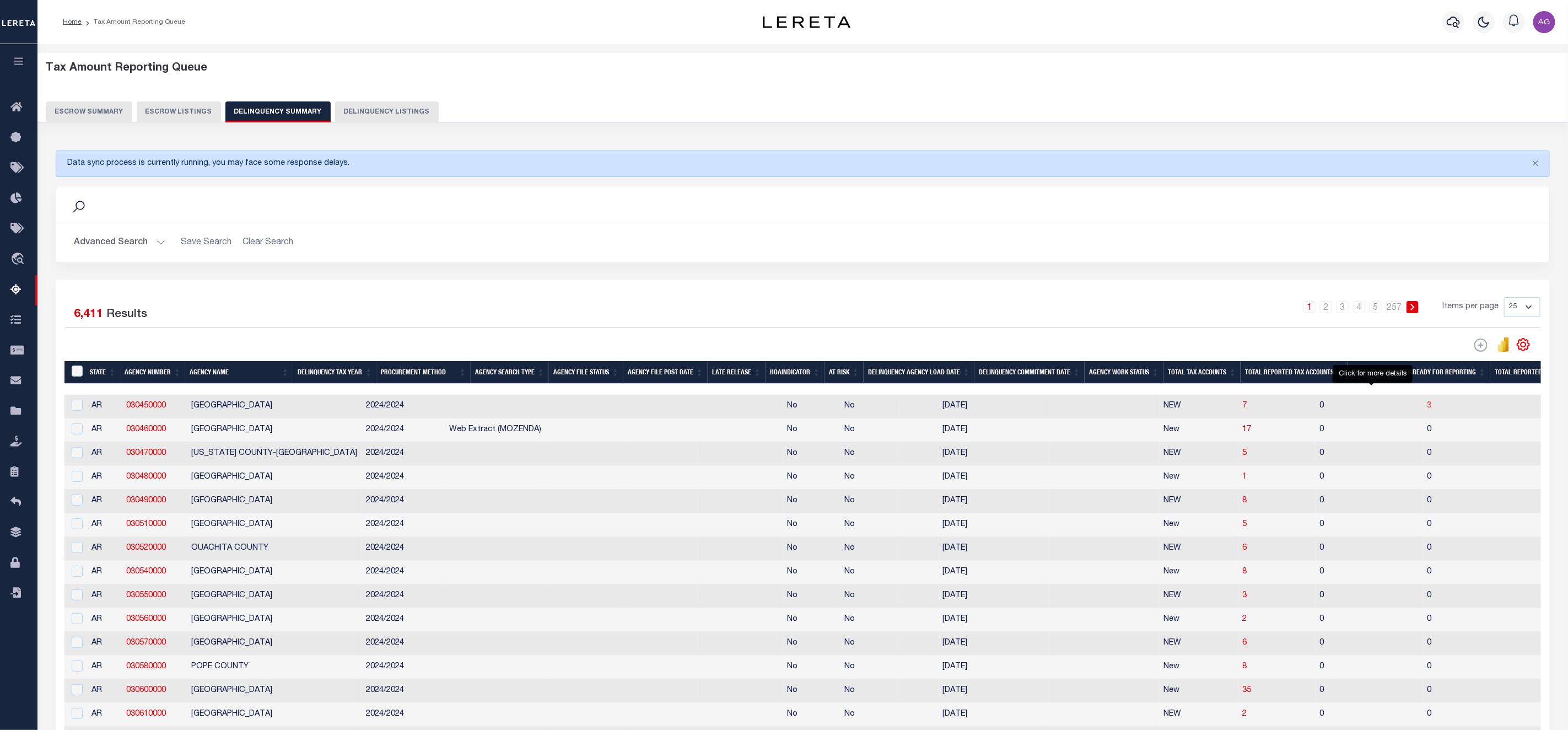
click at [1428, 410] on span "3" at bounding box center [1429, 406] width 4 height 8
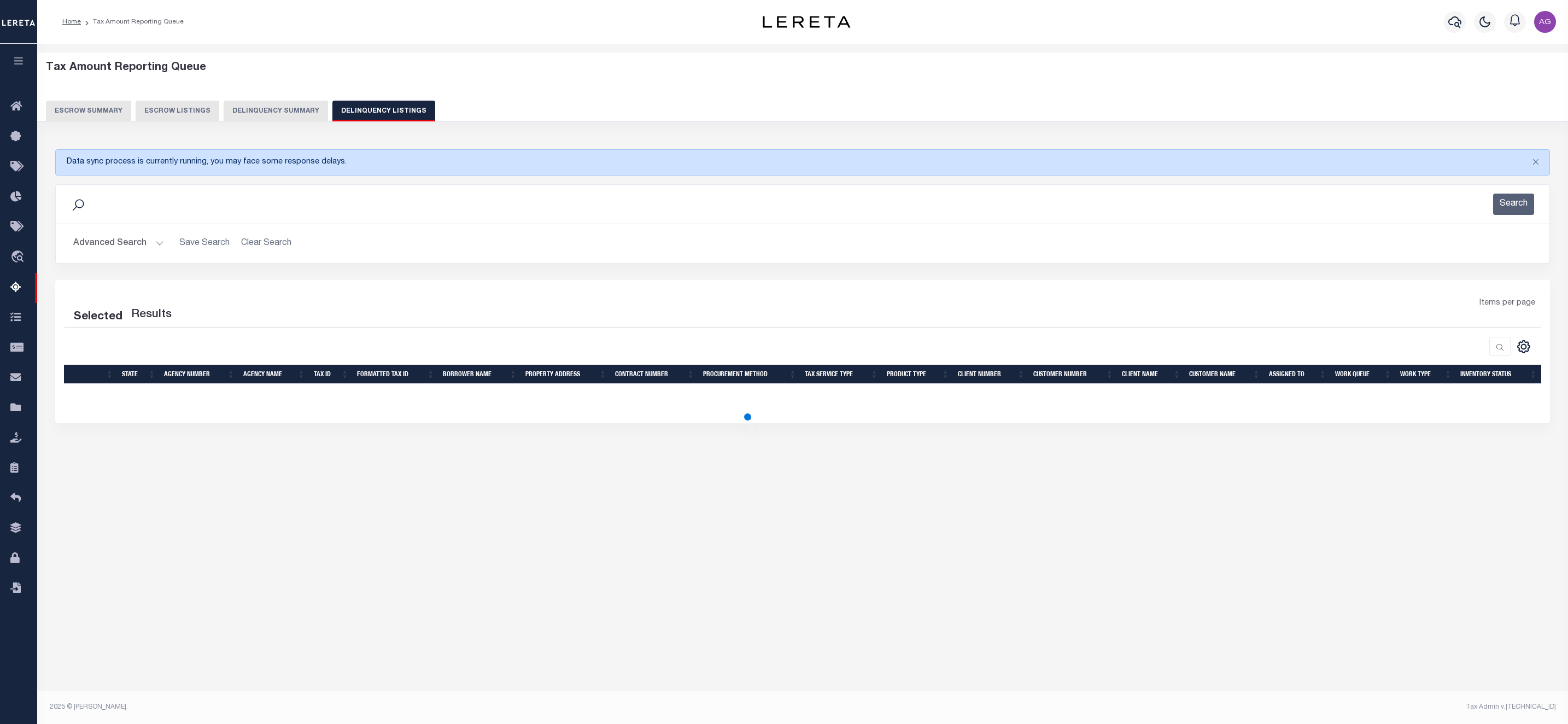
select select "100"
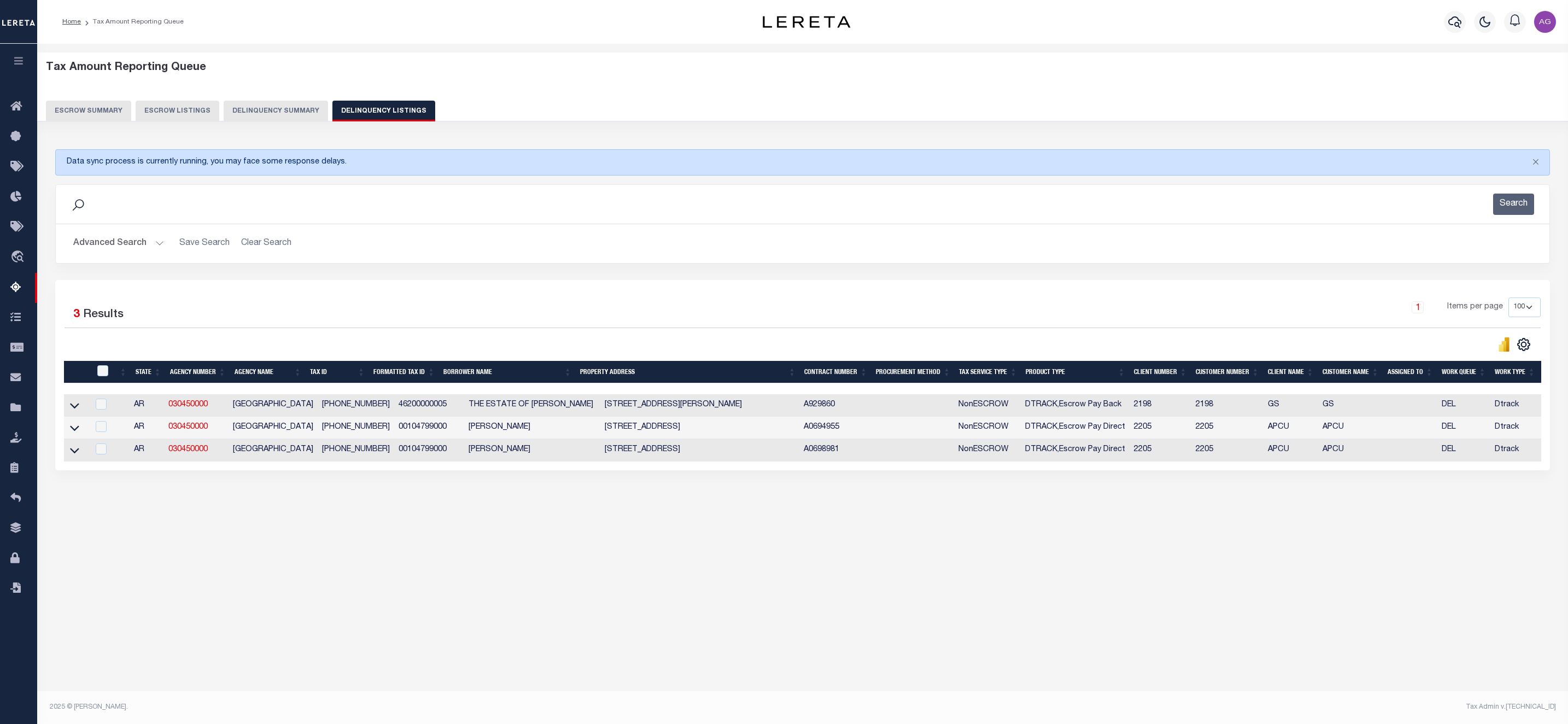
click at [268, 104] on button "Delinquency Summary" at bounding box center [276, 111] width 105 height 21
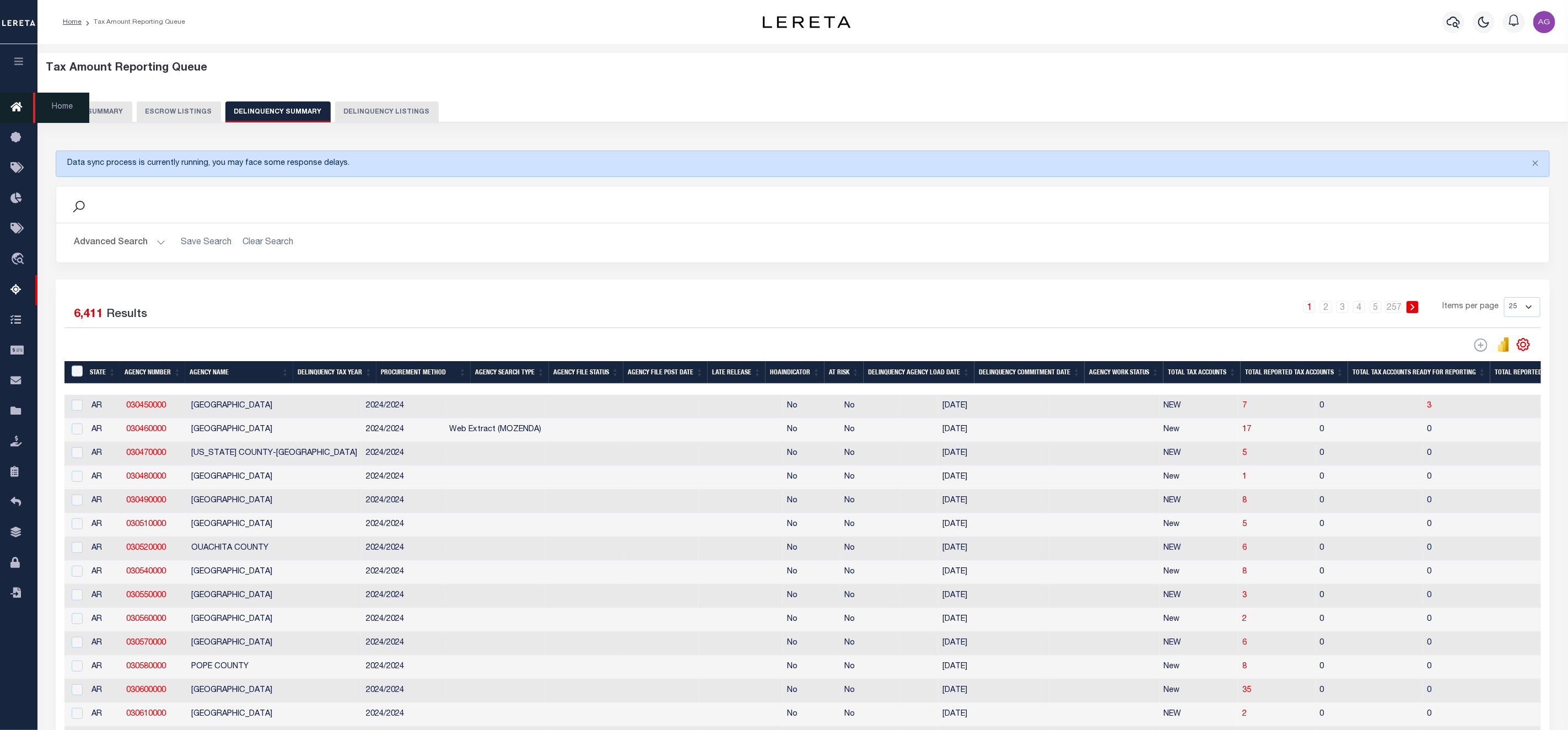
click at [20, 106] on icon at bounding box center [19, 107] width 18 height 14
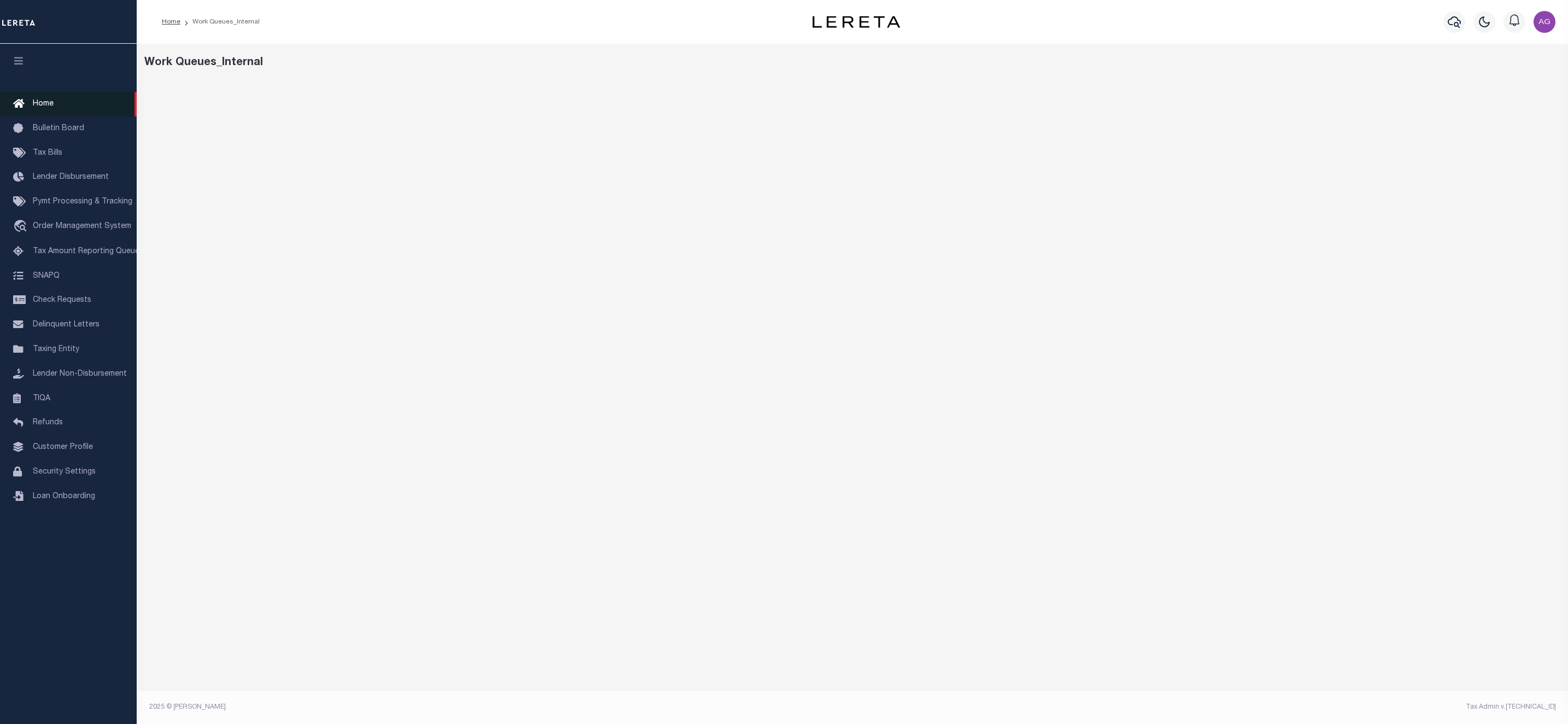
click at [53, 109] on link "Home" at bounding box center [68, 104] width 137 height 25
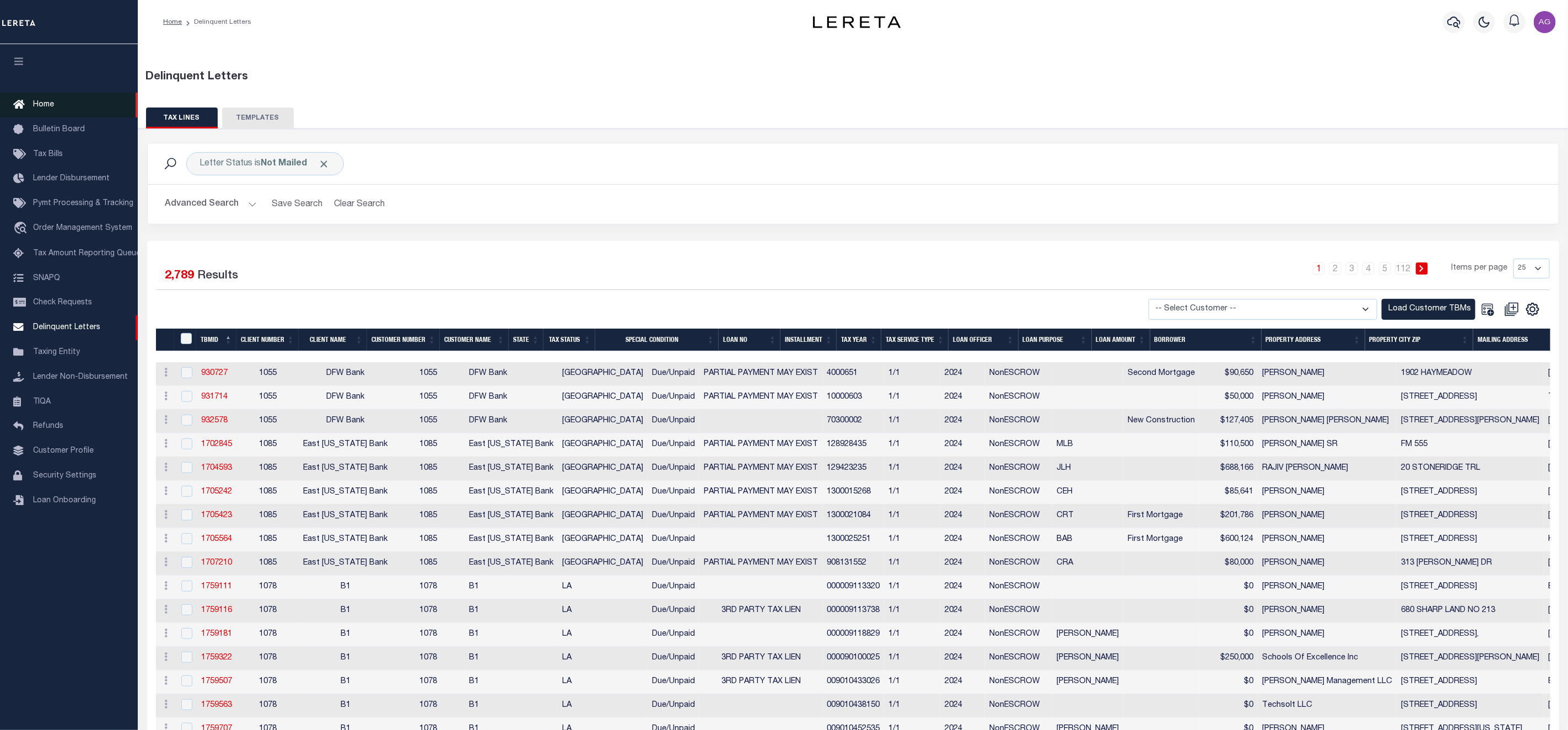
click at [58, 102] on link "Home" at bounding box center [68, 105] width 138 height 25
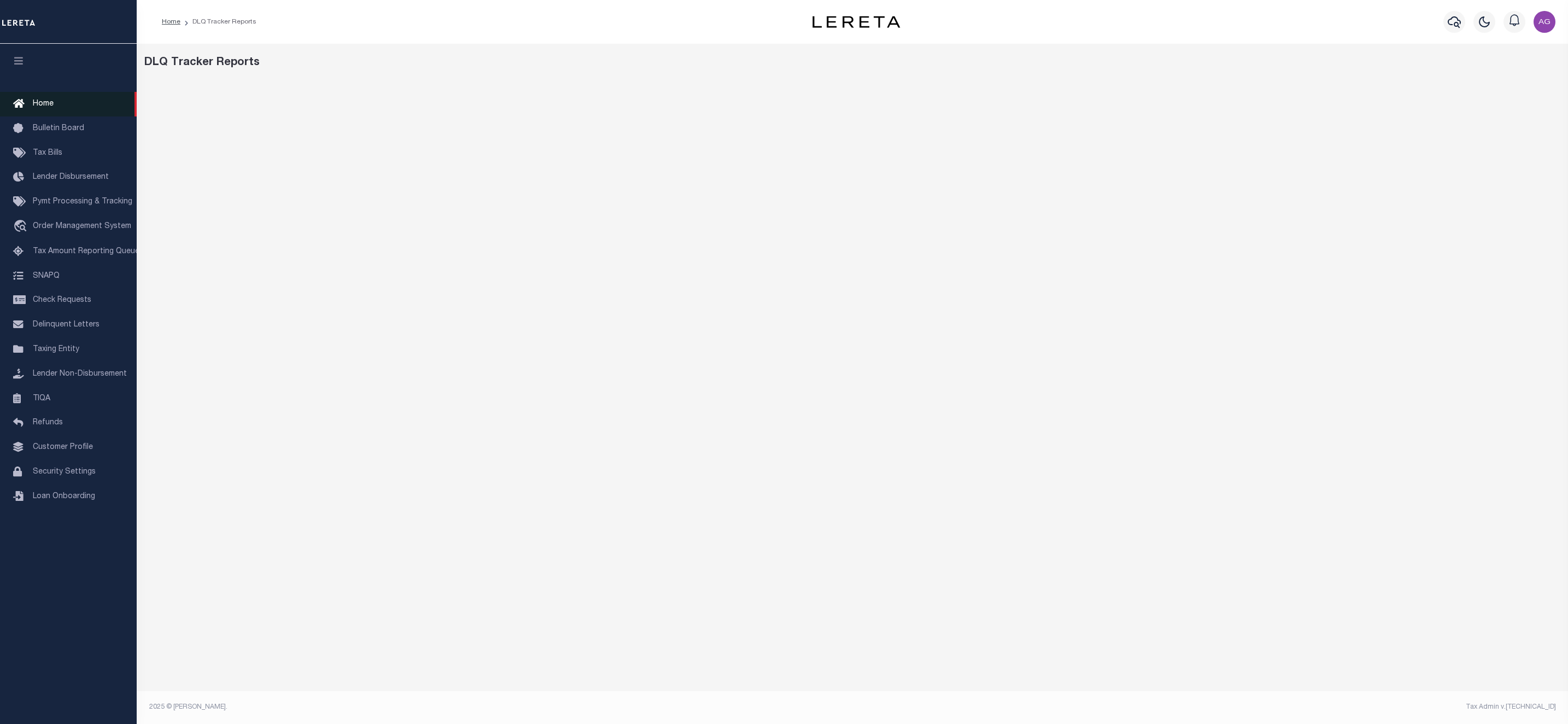
click at [57, 98] on link "Home" at bounding box center [68, 104] width 137 height 25
